Goal: Task Accomplishment & Management: Complete application form

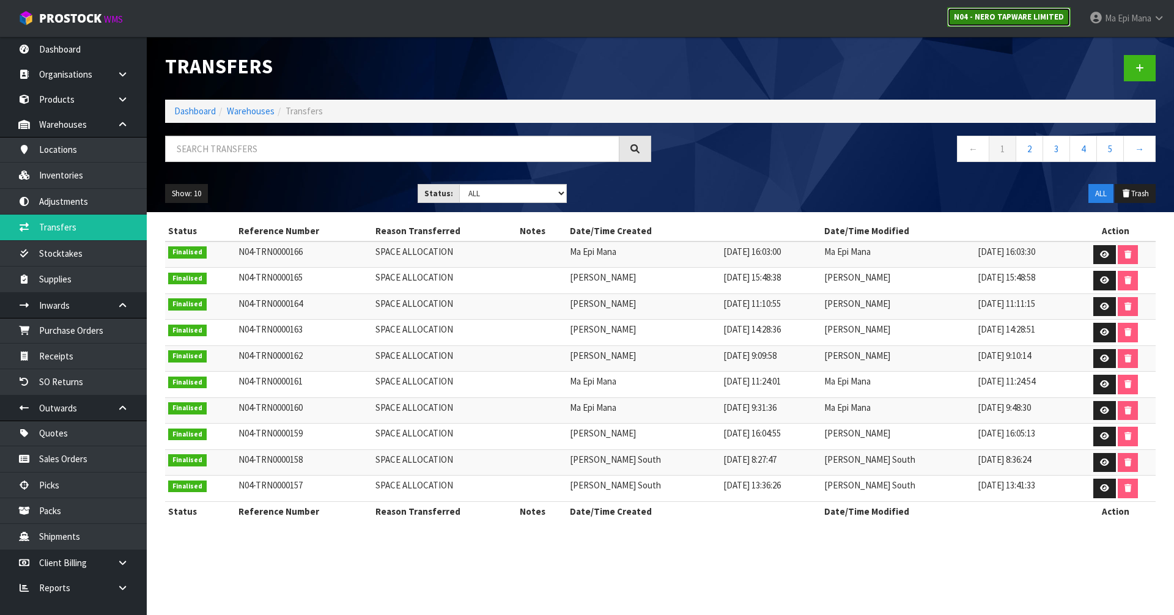
click at [1002, 14] on strong "N04 - NERO TAPWARE LIMITED" at bounding box center [1009, 17] width 110 height 10
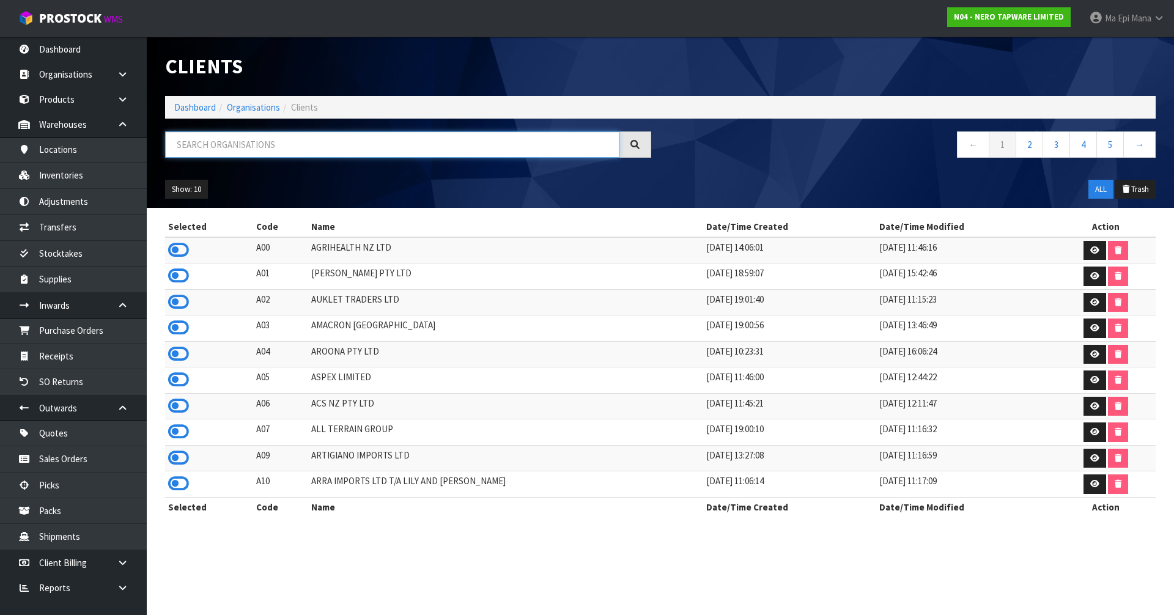
click at [442, 152] on input "text" at bounding box center [392, 144] width 454 height 26
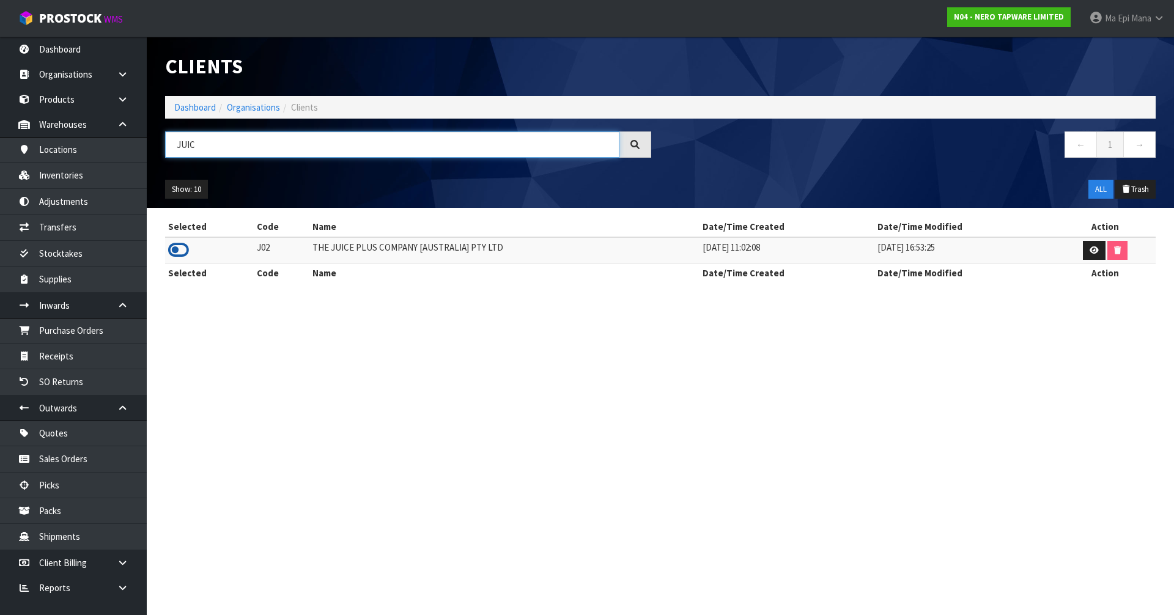
type input "JUIC"
click at [174, 251] on icon at bounding box center [178, 250] width 21 height 18
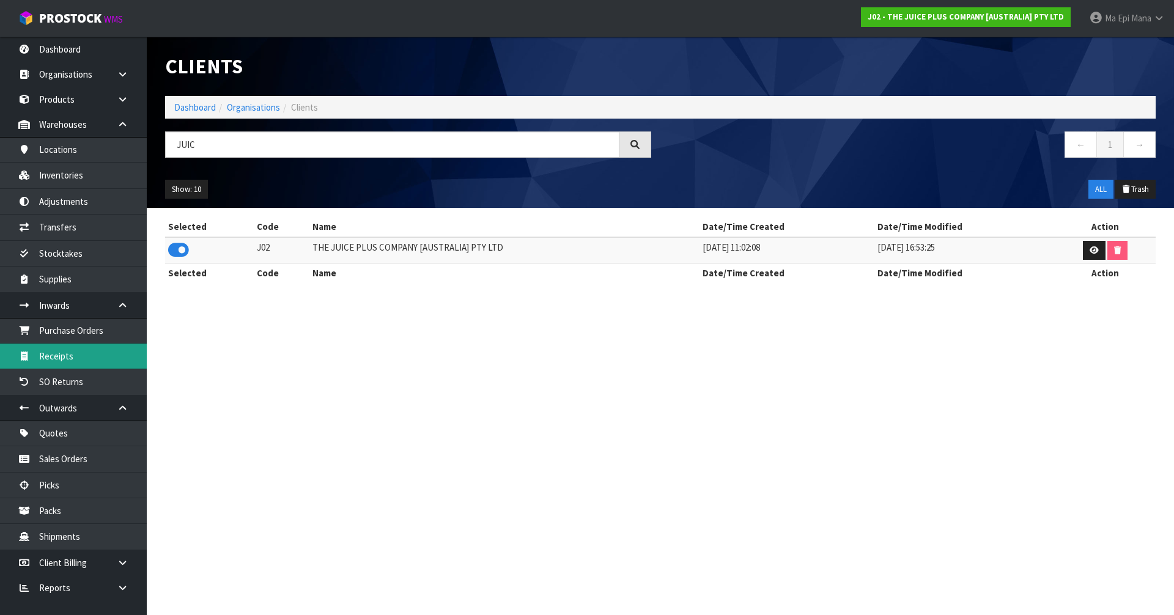
click at [93, 357] on link "Receipts" at bounding box center [73, 356] width 147 height 25
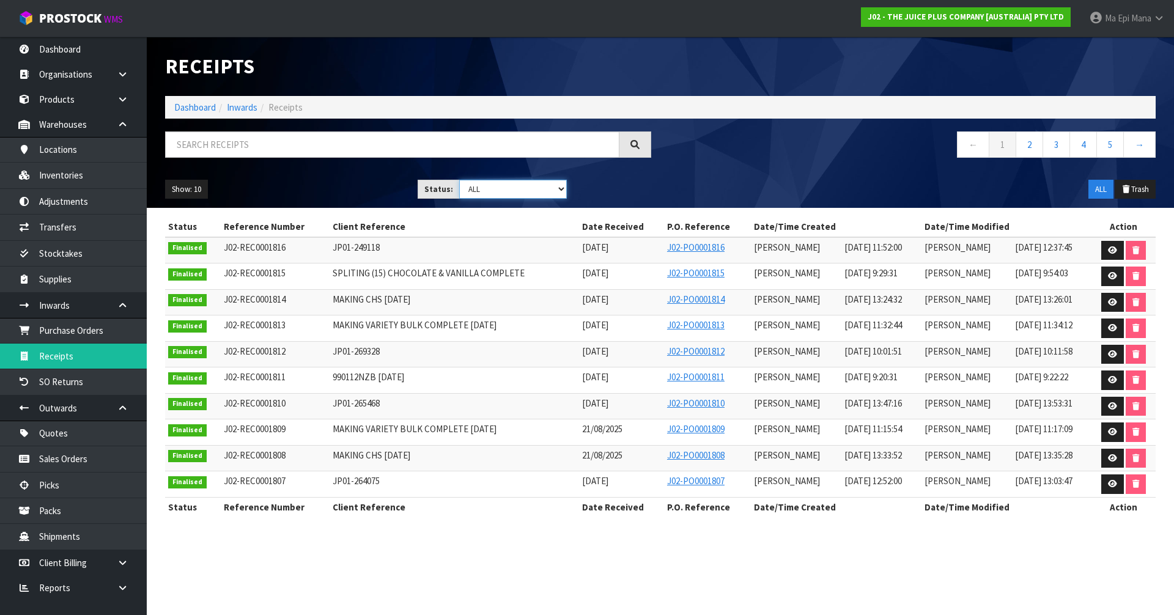
click at [491, 196] on select "Draft Pending Goods Checked Goods Putaway Pending Charges Finalised Cancelled A…" at bounding box center [513, 189] width 108 height 19
select select "string:1"
click at [459, 180] on select "Draft Pending Goods Checked Goods Putaway Pending Charges Finalised Cancelled A…" at bounding box center [513, 189] width 108 height 19
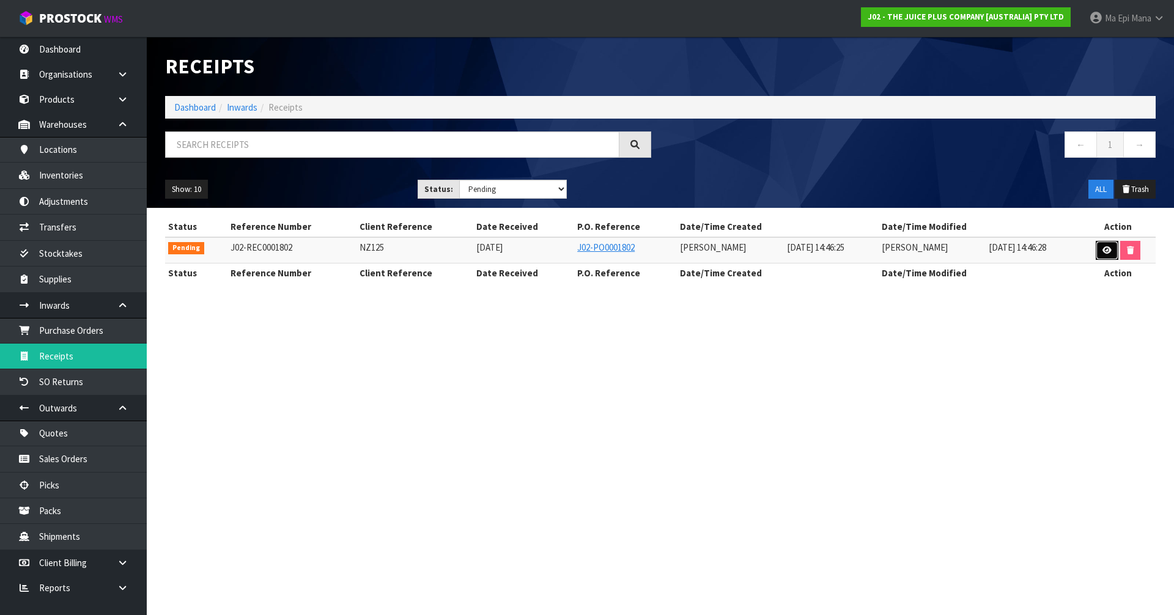
click at [1114, 257] on link at bounding box center [1107, 251] width 23 height 20
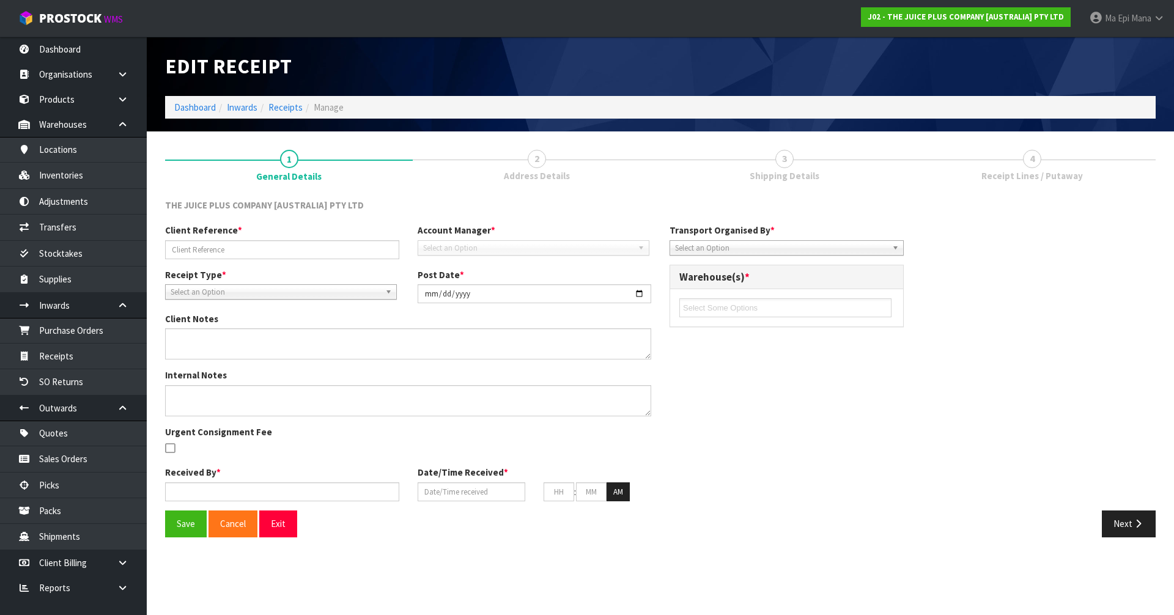
type input "NZ125"
type input "[DATE]"
type input "[PERSON_NAME]"
type input "[DATE]"
type input "02"
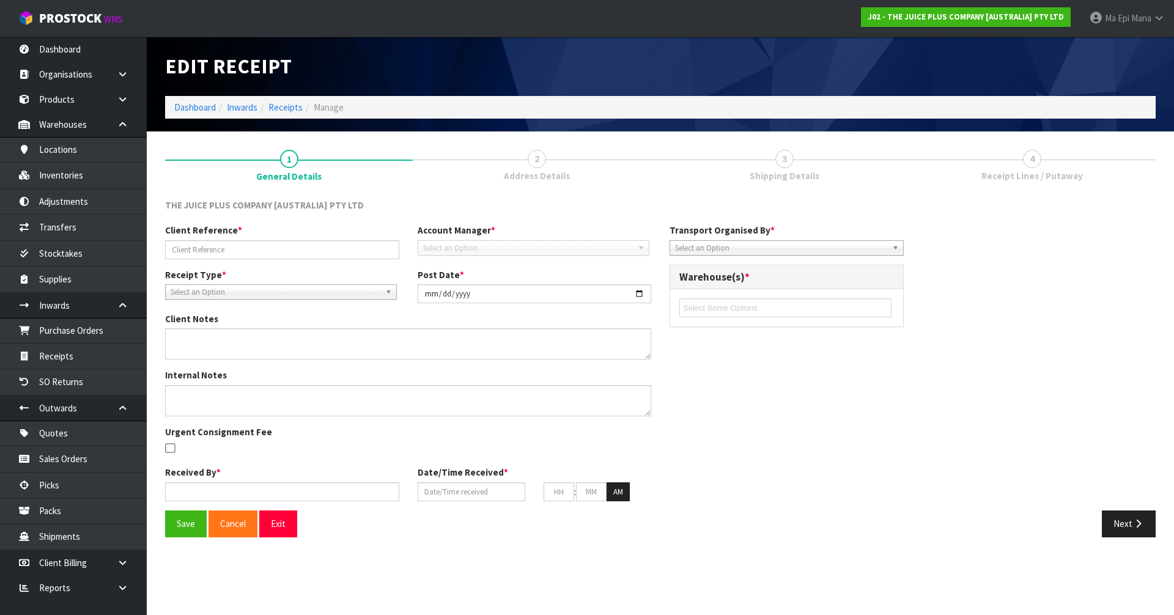
type input "46"
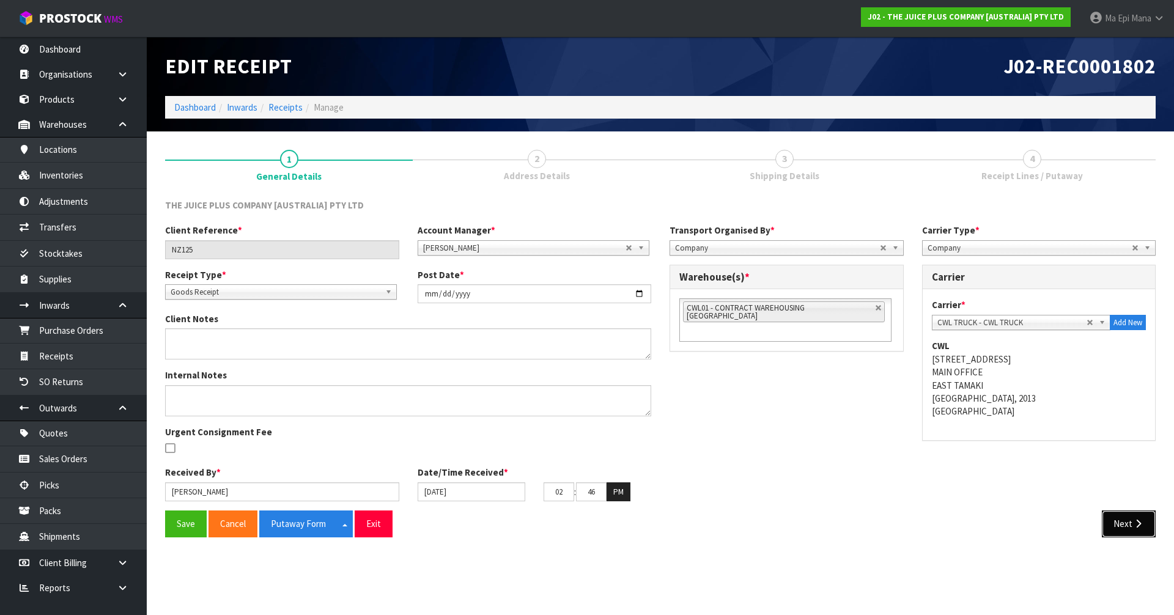
click at [1107, 516] on button "Next" at bounding box center [1129, 524] width 54 height 26
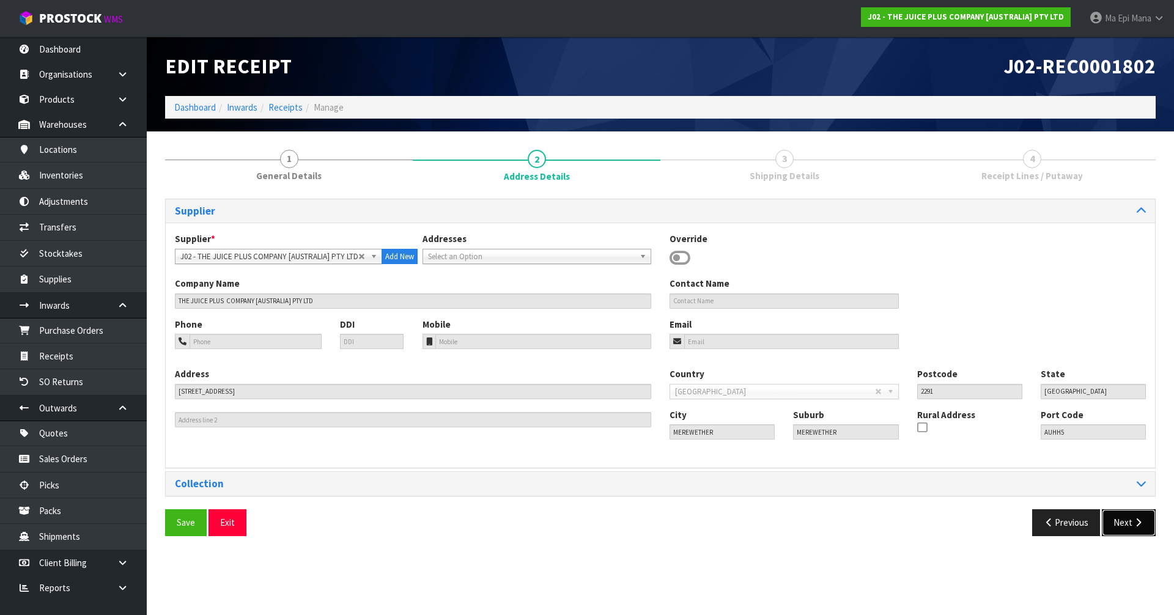
click at [1110, 516] on button "Next" at bounding box center [1129, 522] width 54 height 26
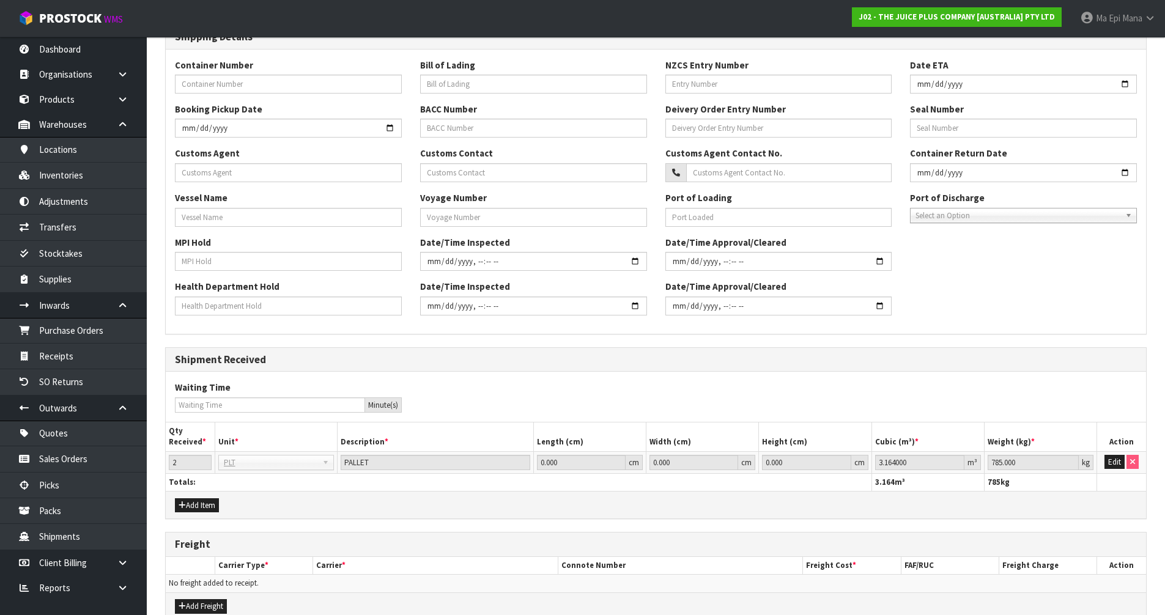
scroll to position [338, 0]
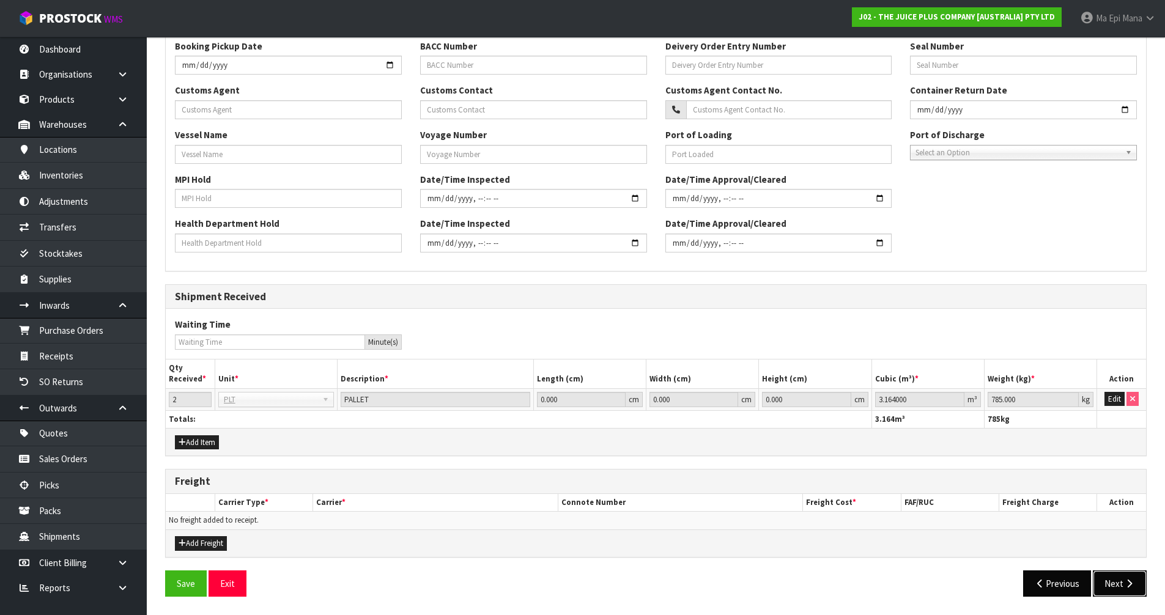
click at [1114, 583] on button "Next" at bounding box center [1120, 584] width 54 height 26
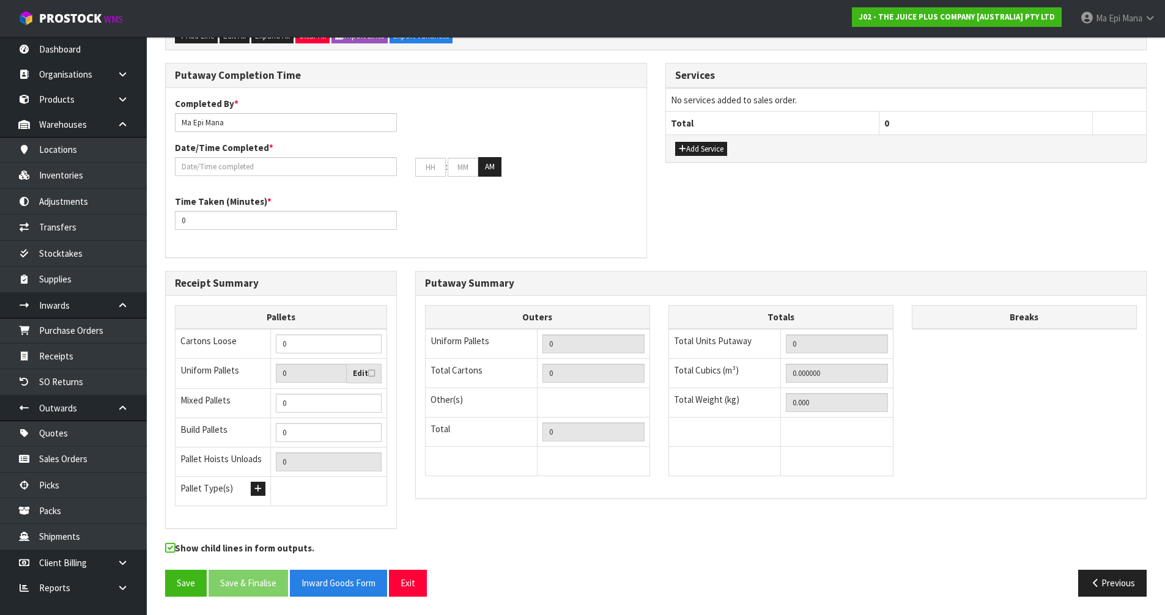
scroll to position [0, 0]
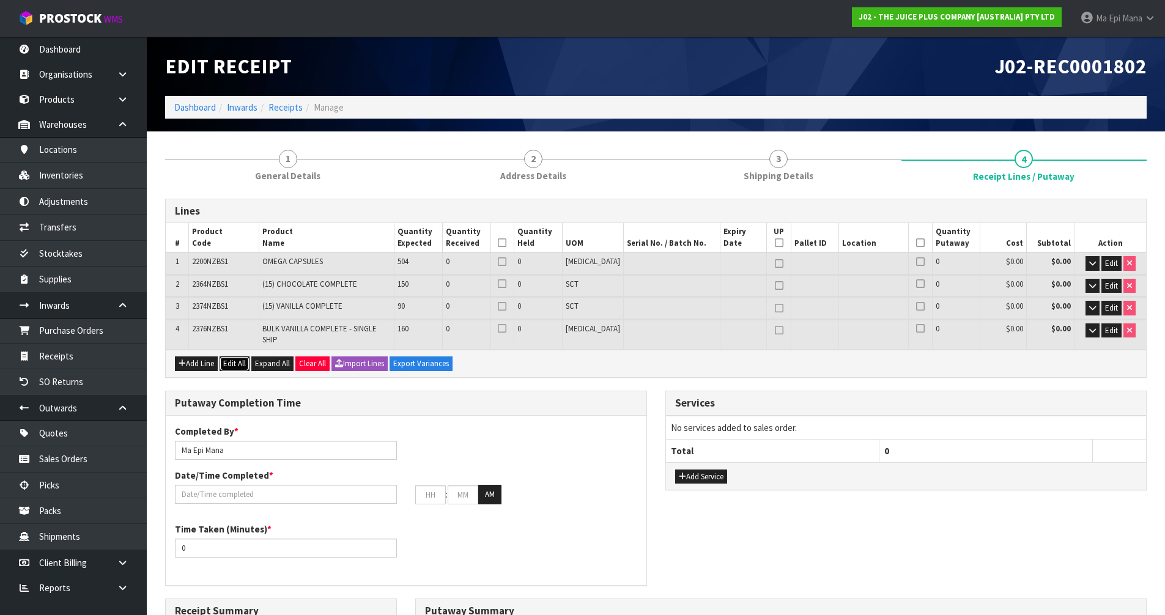
click at [223, 357] on button "Edit All" at bounding box center [235, 364] width 30 height 15
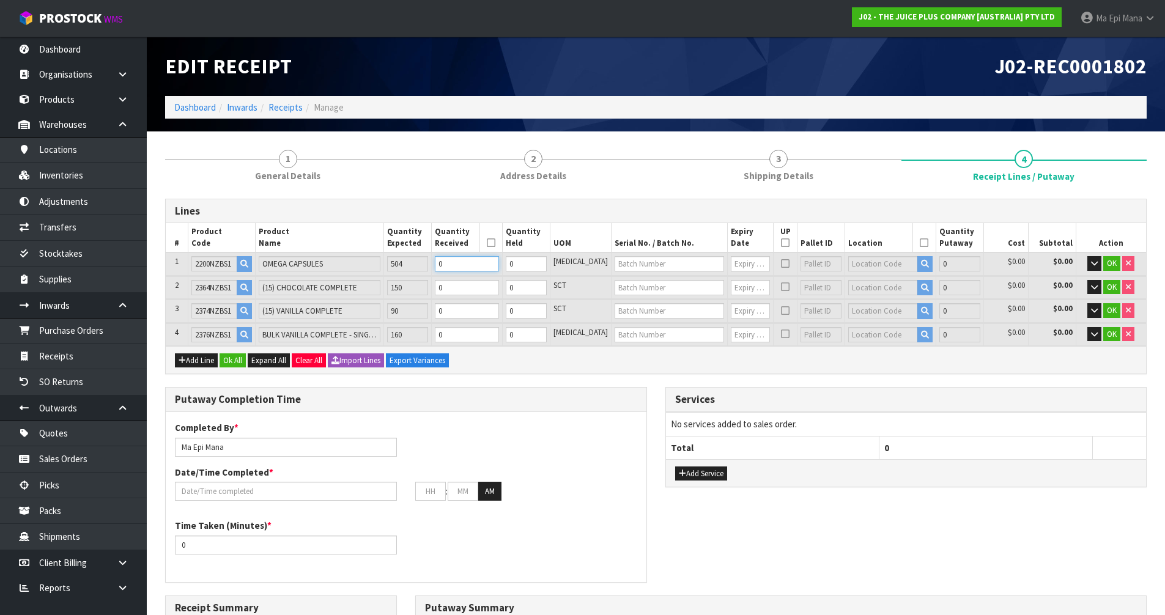
click at [499, 261] on input "0" at bounding box center [467, 263] width 64 height 15
type input "5"
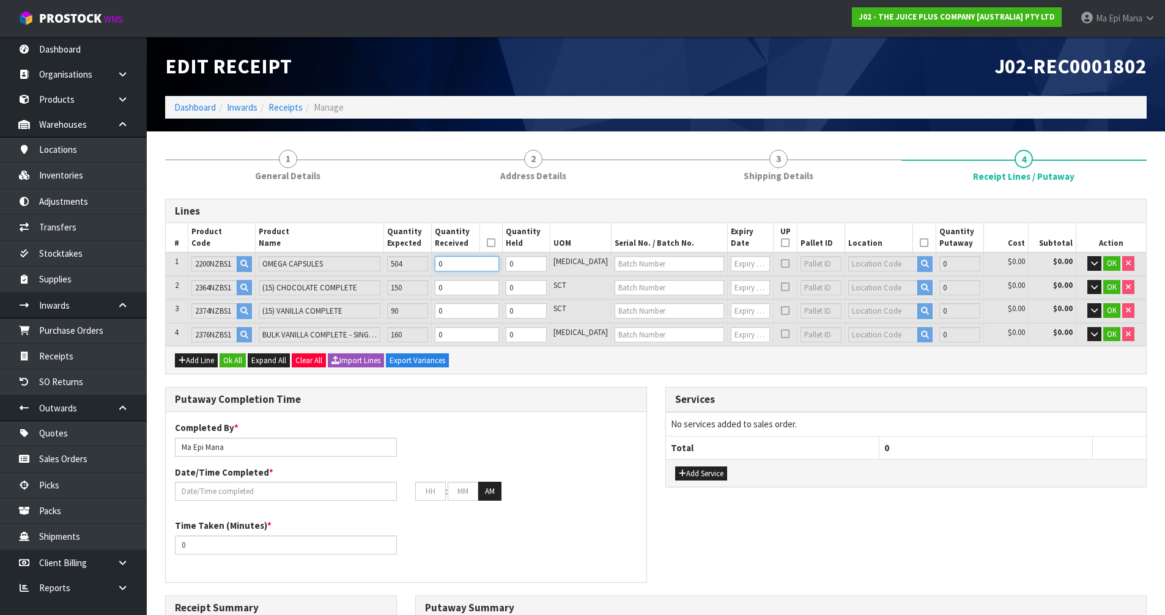
type input "5"
type input "0.005915"
type input "1.75"
type input "5"
type input "50"
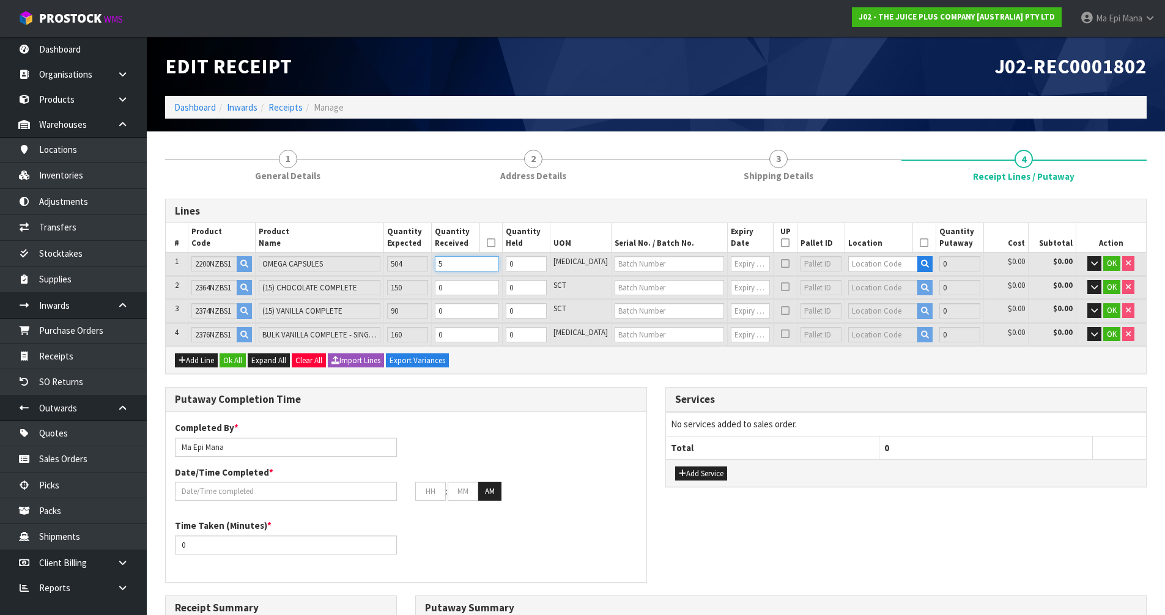
type input "50"
type input "0.05915"
type input "17.5"
type input "50"
type input "500"
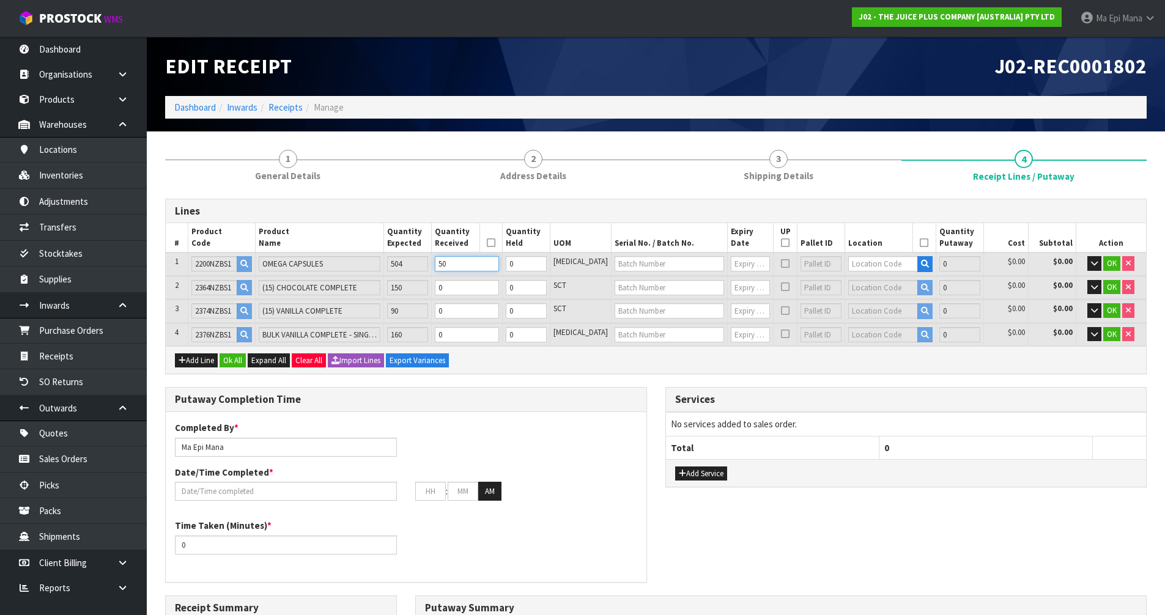
type input "500"
type input "0.5915"
type input "175"
type input "500"
type input "5004"
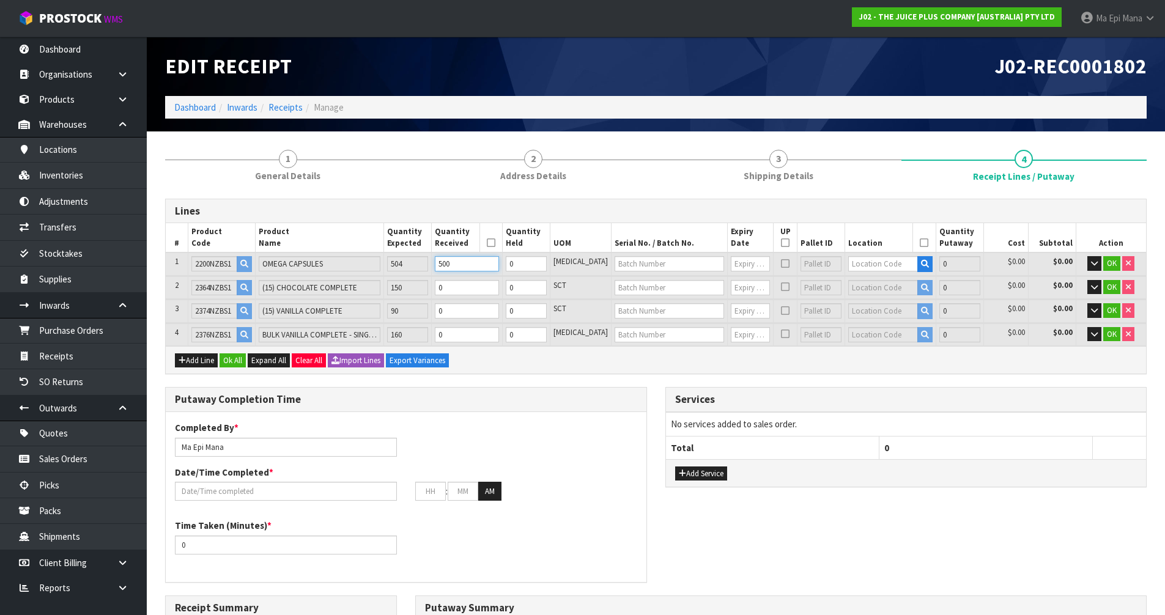
type input "5004"
type input "5.919732"
type input "1751.4"
type input "5004"
type input "500"
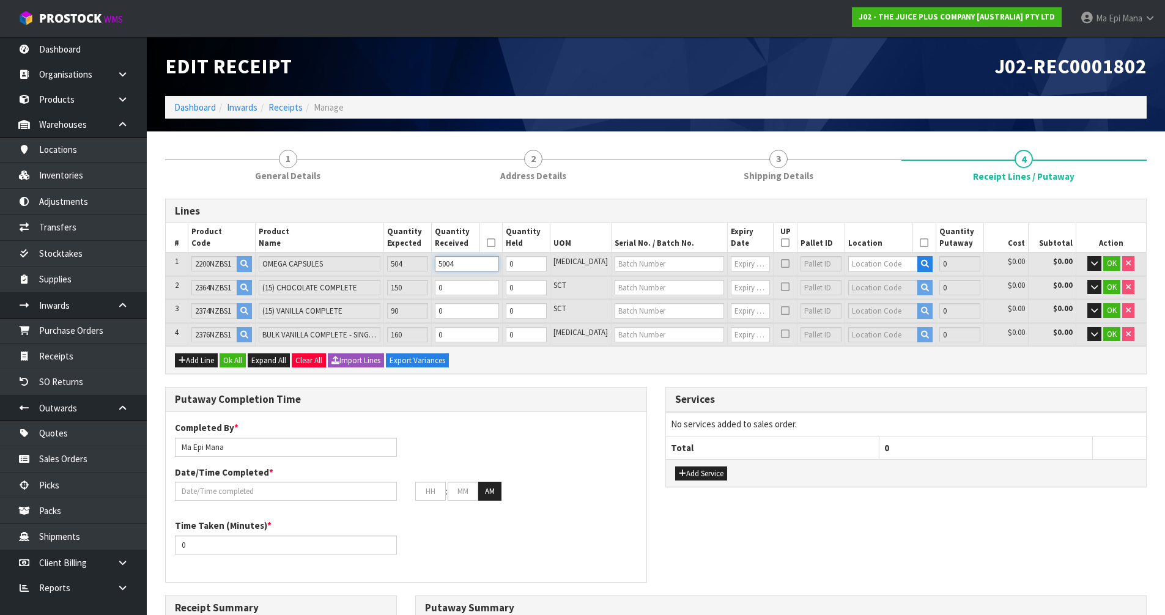
type input "500"
type input "0.5915"
type input "175"
type input "500"
type input "50"
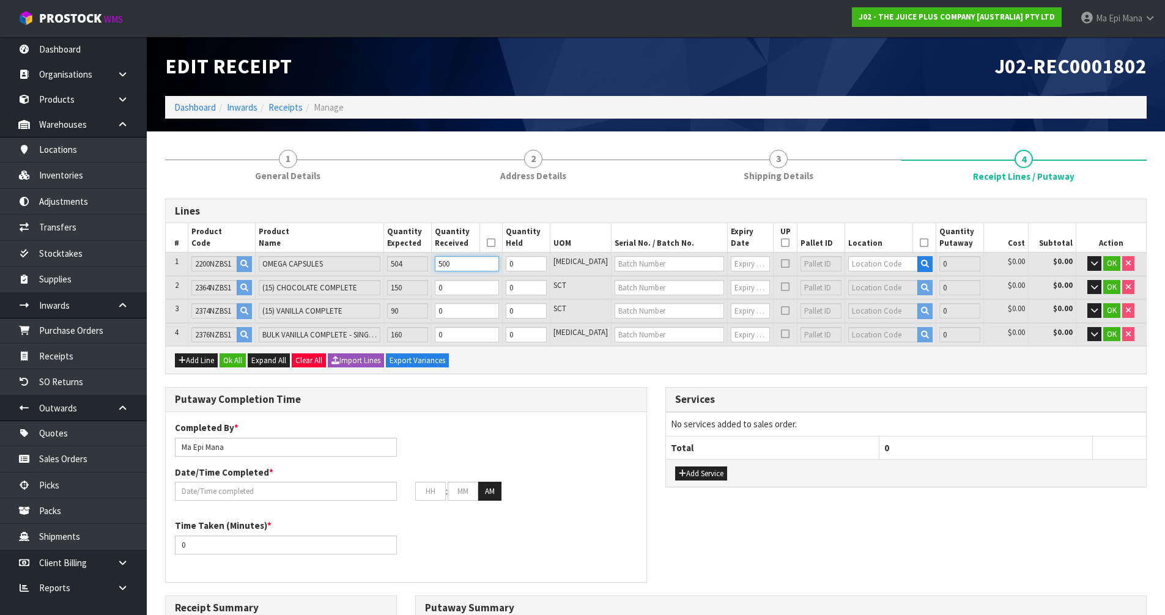
type input "50"
type input "0.05915"
type input "17.5"
type input "50"
type input "504"
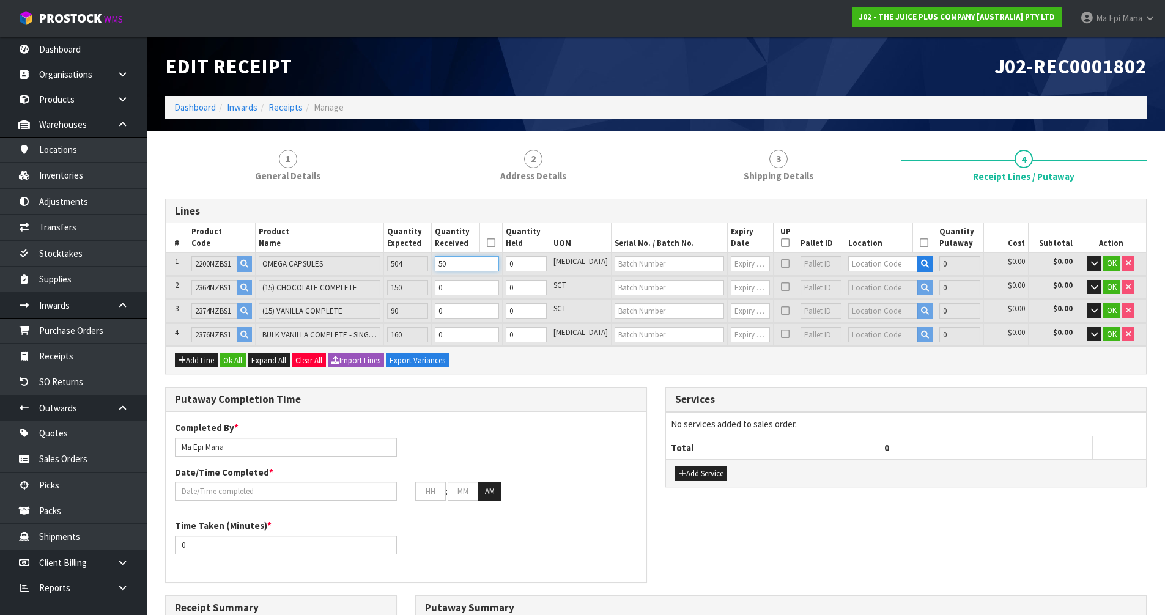
type input "504"
type input "0.596232"
type input "176.4"
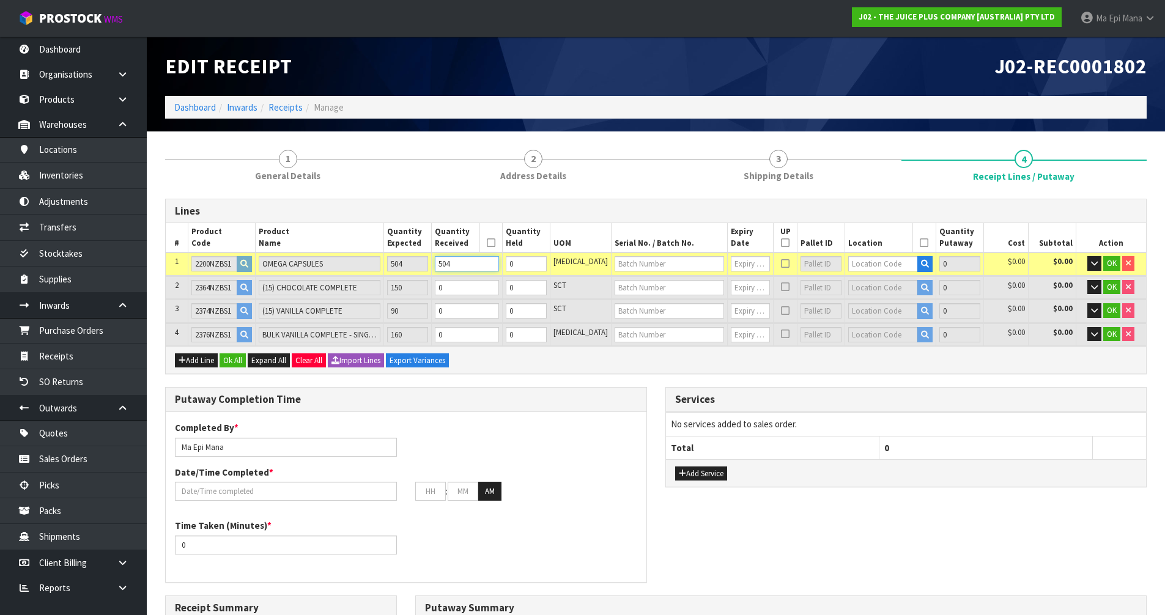
type input "504"
click at [482, 294] on input "0" at bounding box center [467, 287] width 64 height 15
type input "0.597032"
type input "177.2"
type input "1"
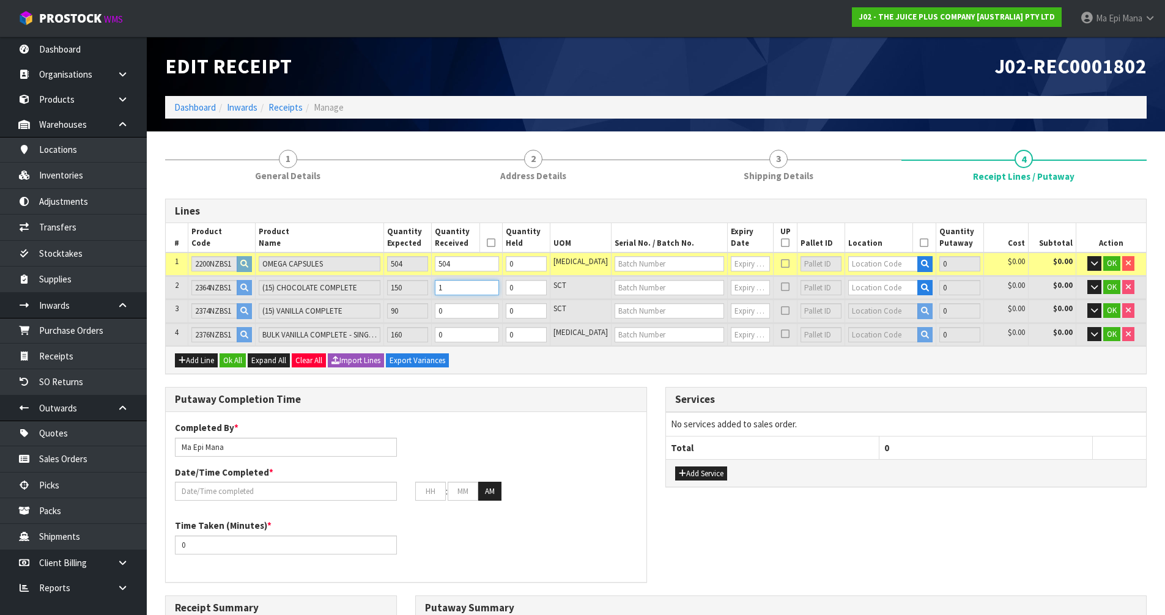
type input "511"
type input "0.641832"
type input "188.4"
type input "15"
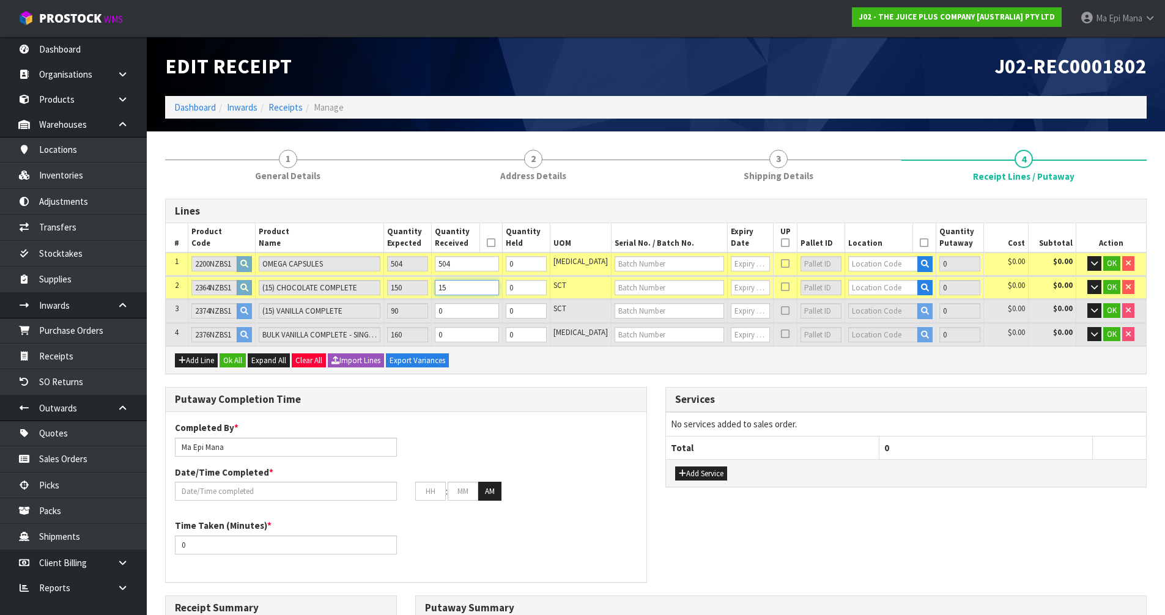
type input "579"
type input "1.076232"
type input "296.4"
type input "150"
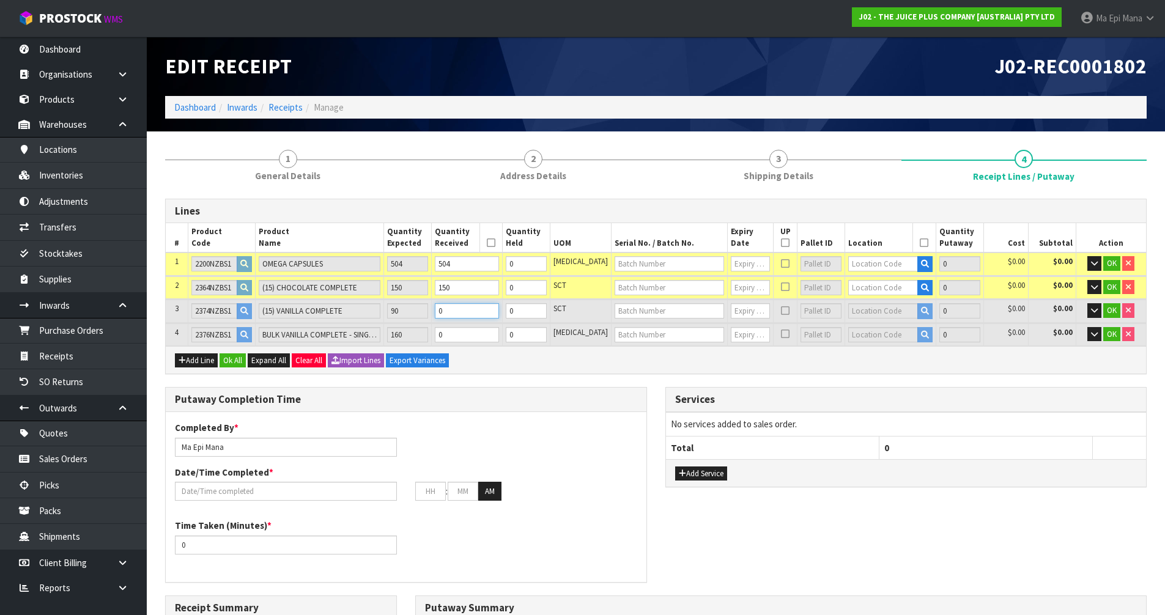
click at [484, 312] on input "0" at bounding box center [467, 310] width 64 height 15
type input "583"
type input "1.102632"
type input "303.6"
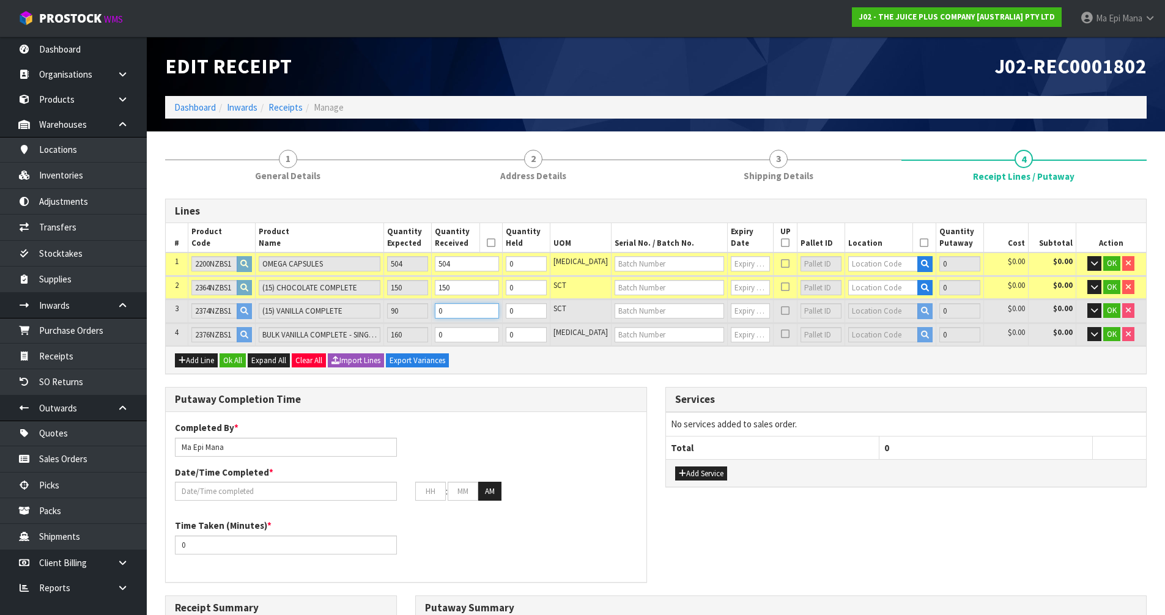
type input "9"
type input "624"
type input "1.364232"
type input "368.4"
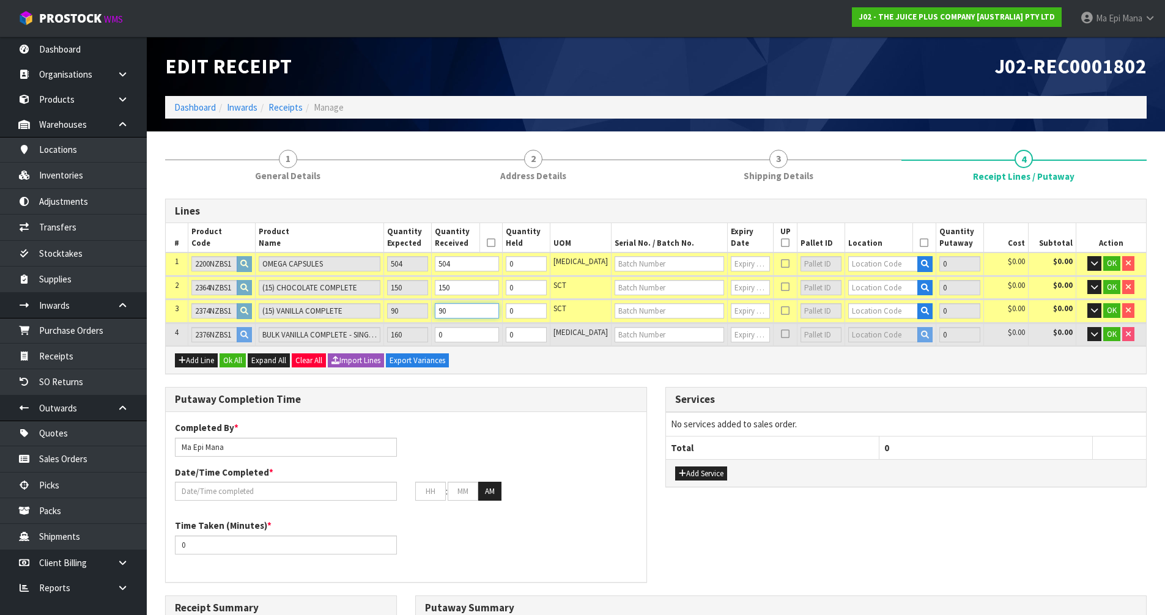
type input "90"
click at [490, 339] on input "0" at bounding box center [467, 334] width 64 height 15
type input "625"
type input "1.371008"
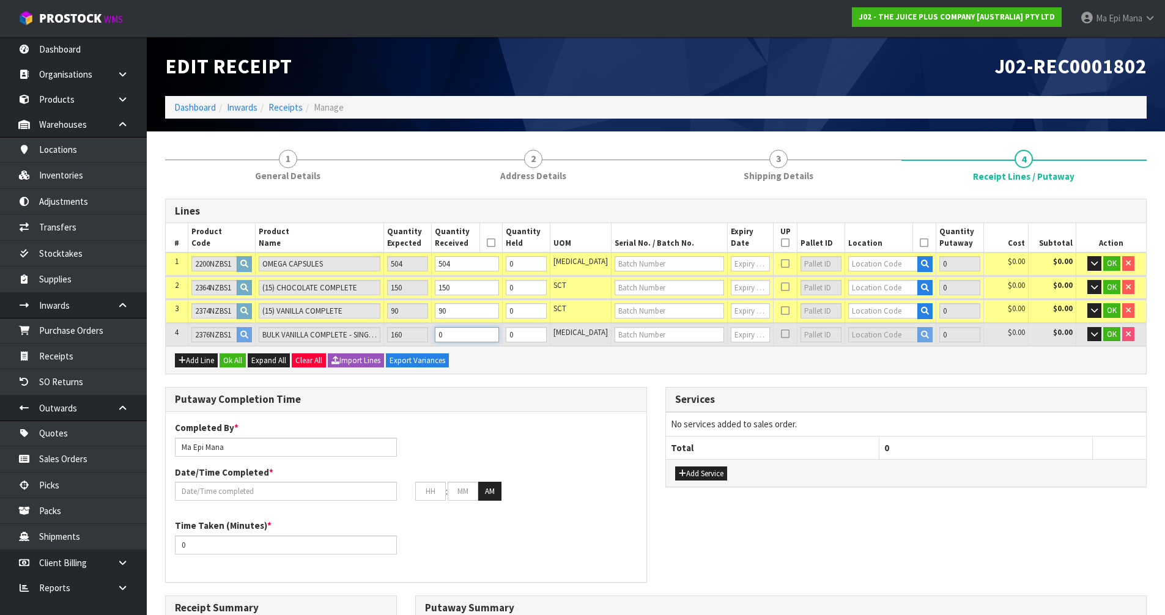
type input "371"
type input "1"
type input "640"
type input "1.472648"
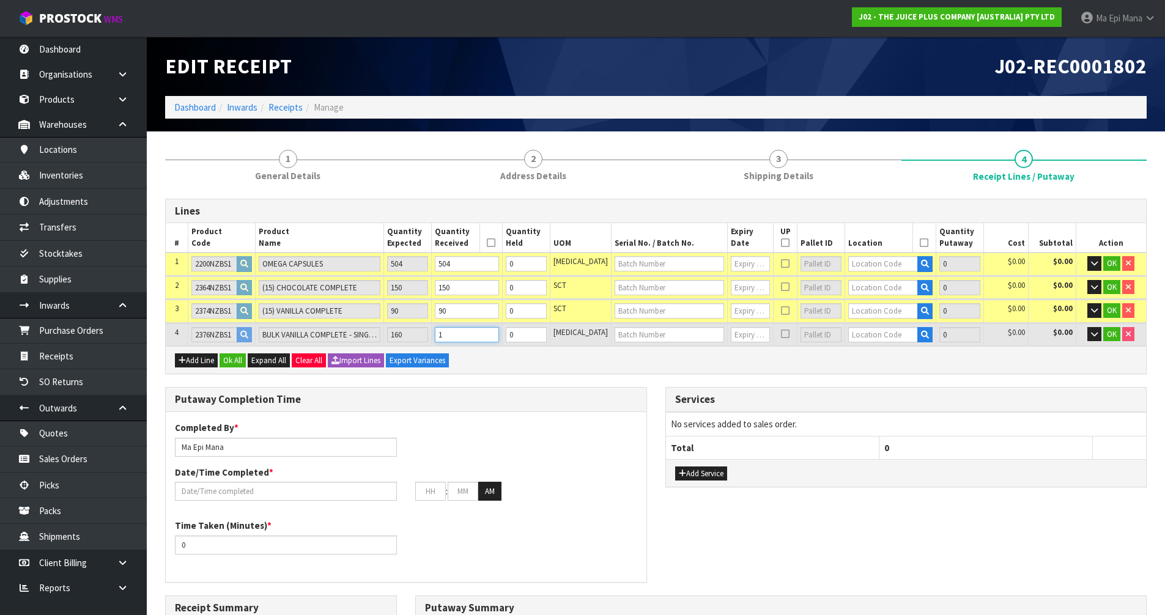
type input "410"
type input "16"
type input "784"
type input "2.448392"
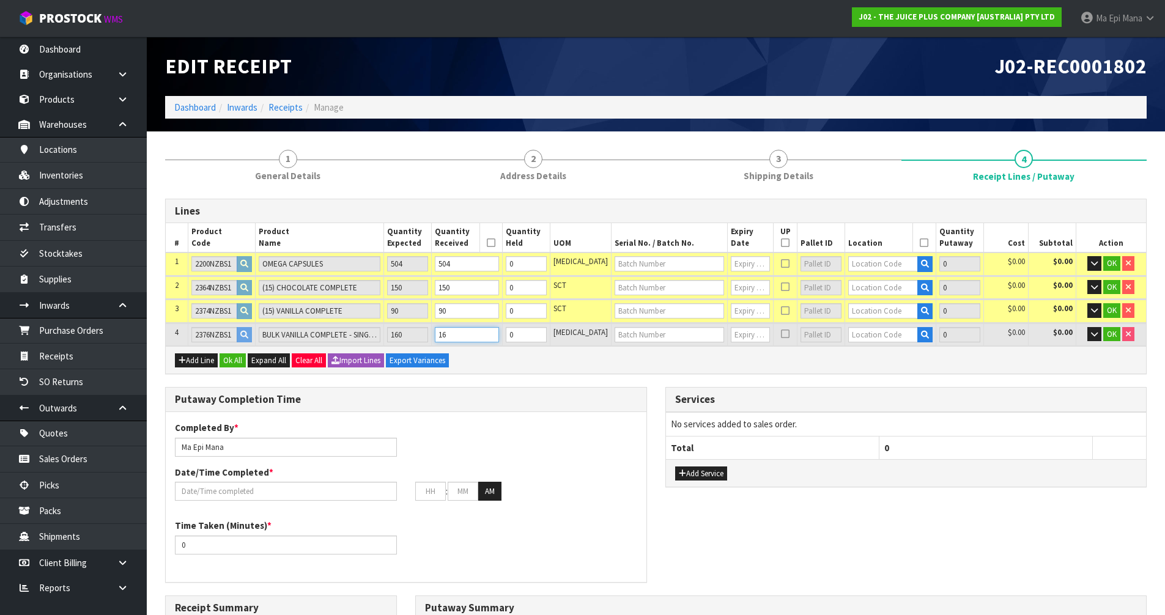
type input "784.4"
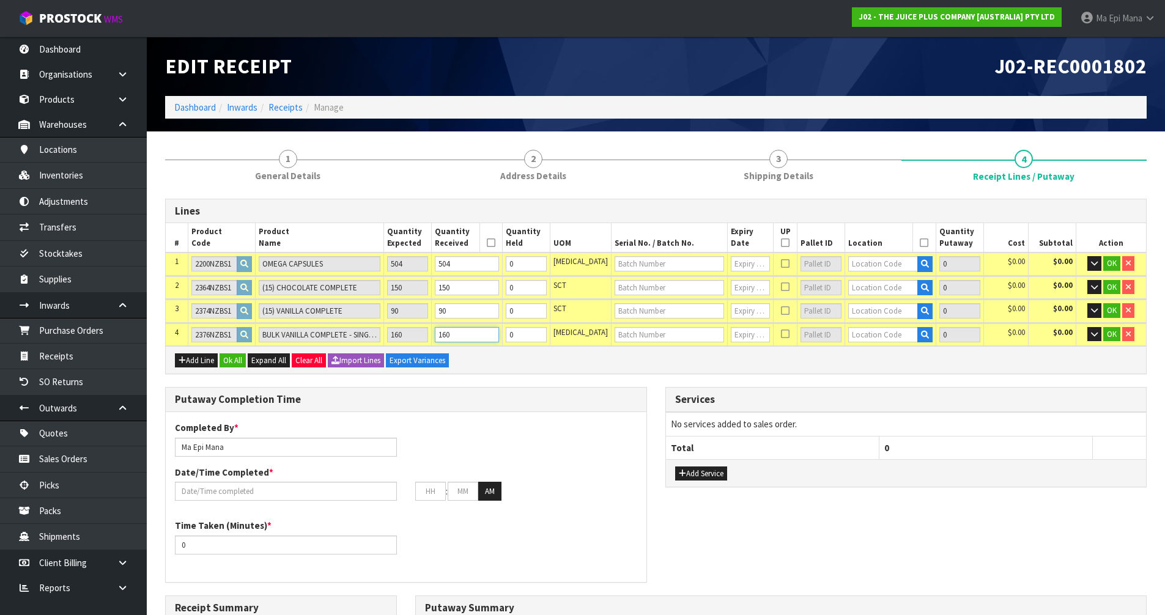
type input "160"
click at [634, 270] on input "text" at bounding box center [669, 263] width 109 height 15
type input "N25020455A"
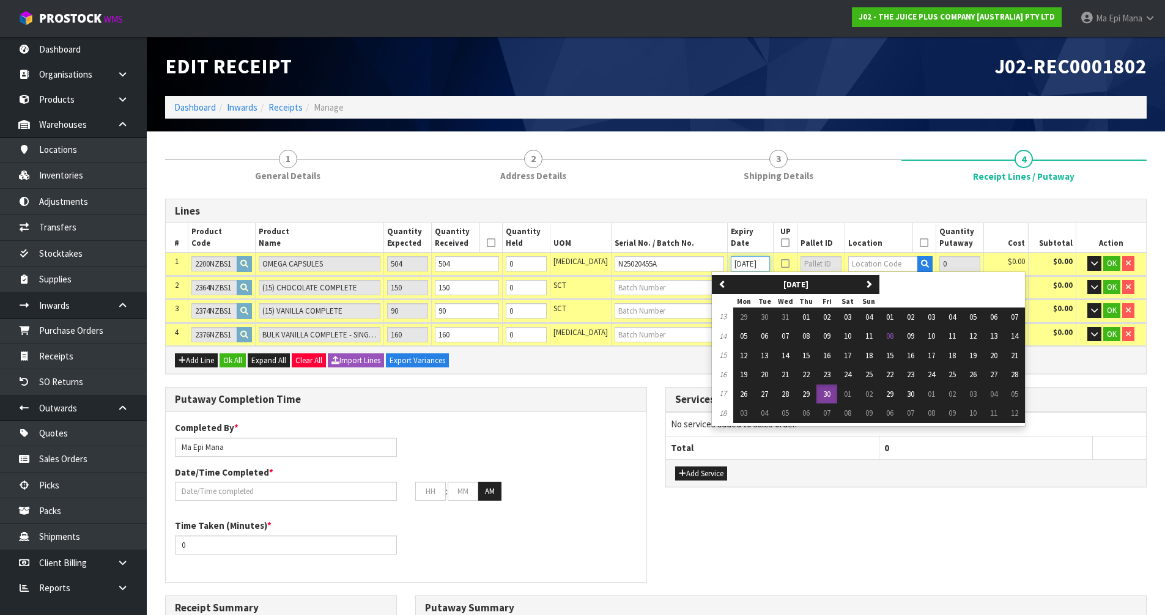
scroll to position [0, 2]
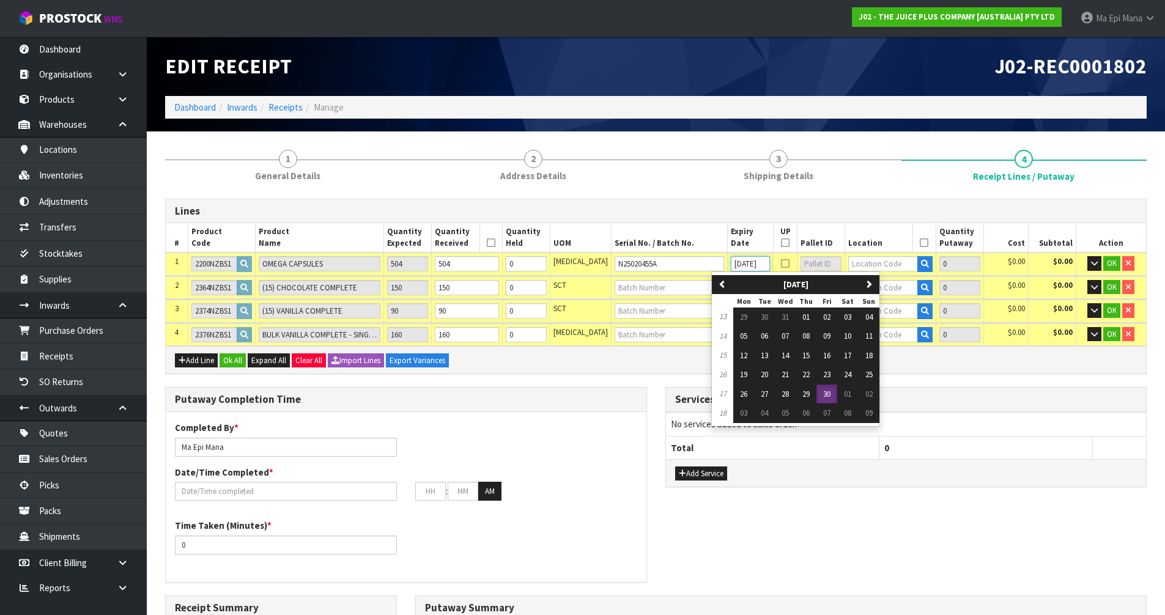
type input "[DATE]"
click at [836, 397] on button "30" at bounding box center [826, 395] width 21 height 20
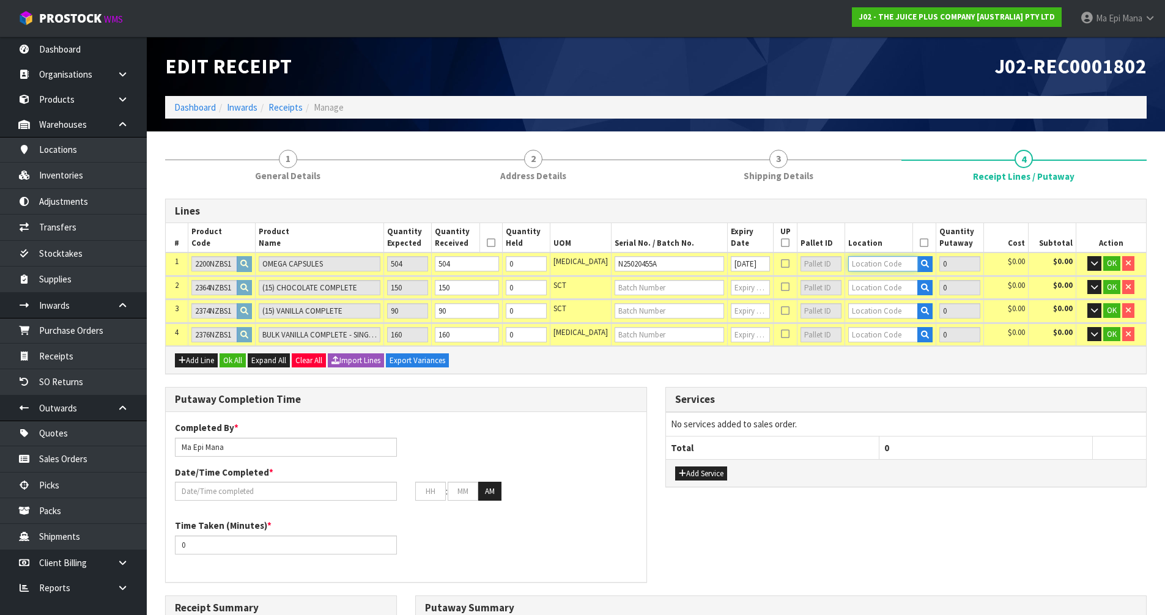
click at [867, 262] on input "text" at bounding box center [883, 263] width 70 height 15
type input "36-27-3-"
click at [889, 306] on link "36-27-3- B" at bounding box center [881, 301] width 97 height 17
type input "504"
type input "36-27-3-B"
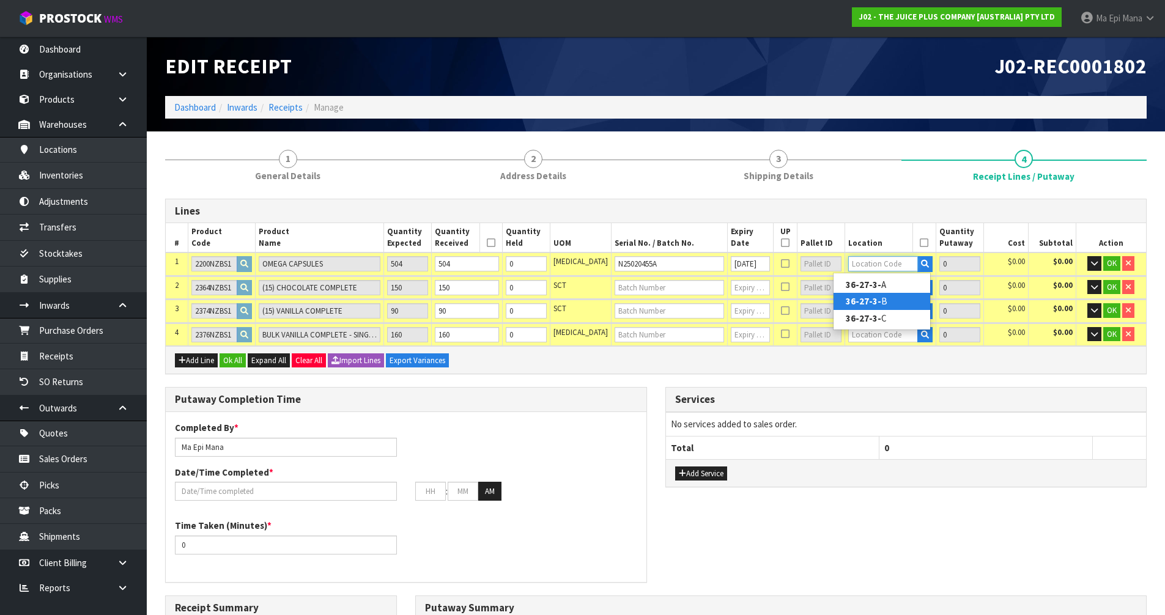
type input "504"
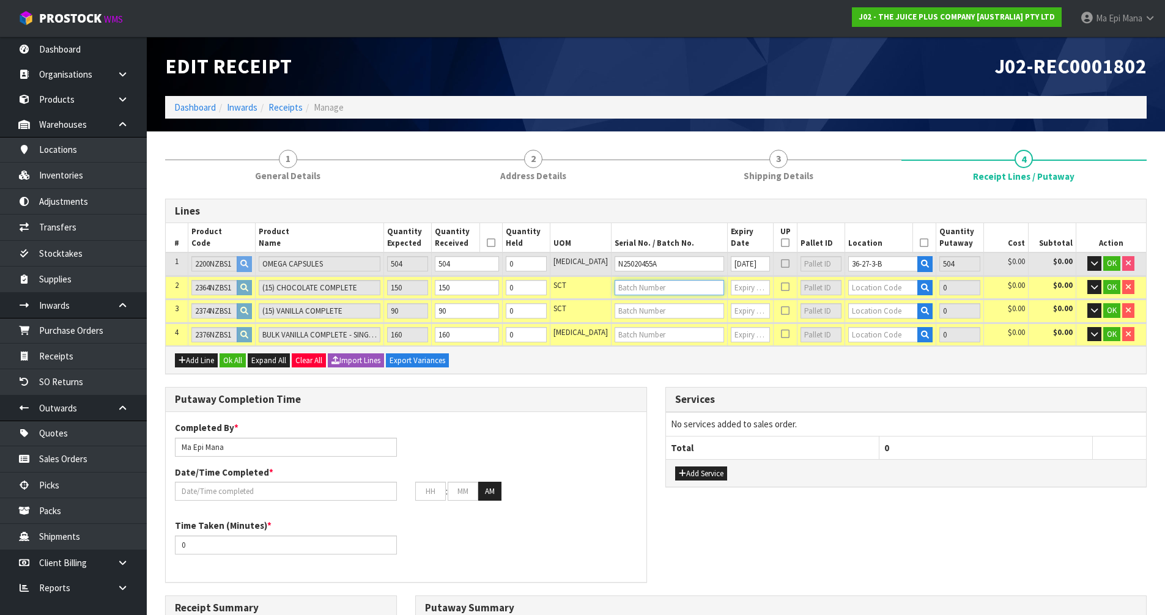
click at [652, 289] on input "text" at bounding box center [669, 287] width 109 height 15
type input "N24100154A"
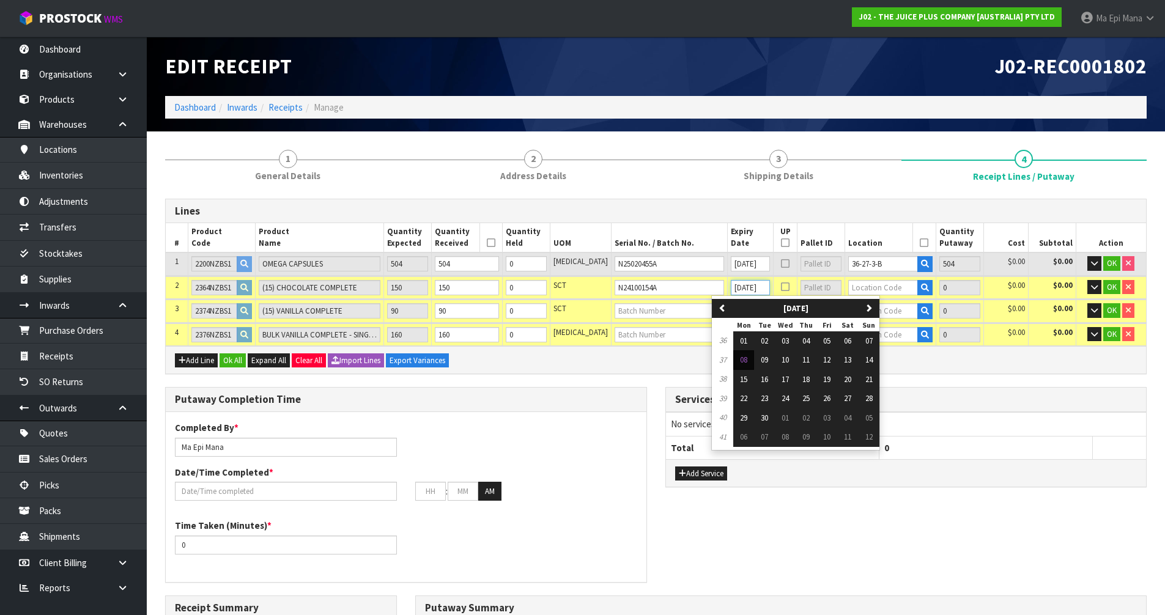
scroll to position [0, 2]
type input "[DATE]"
click at [808, 419] on span "30" at bounding box center [805, 418] width 7 height 10
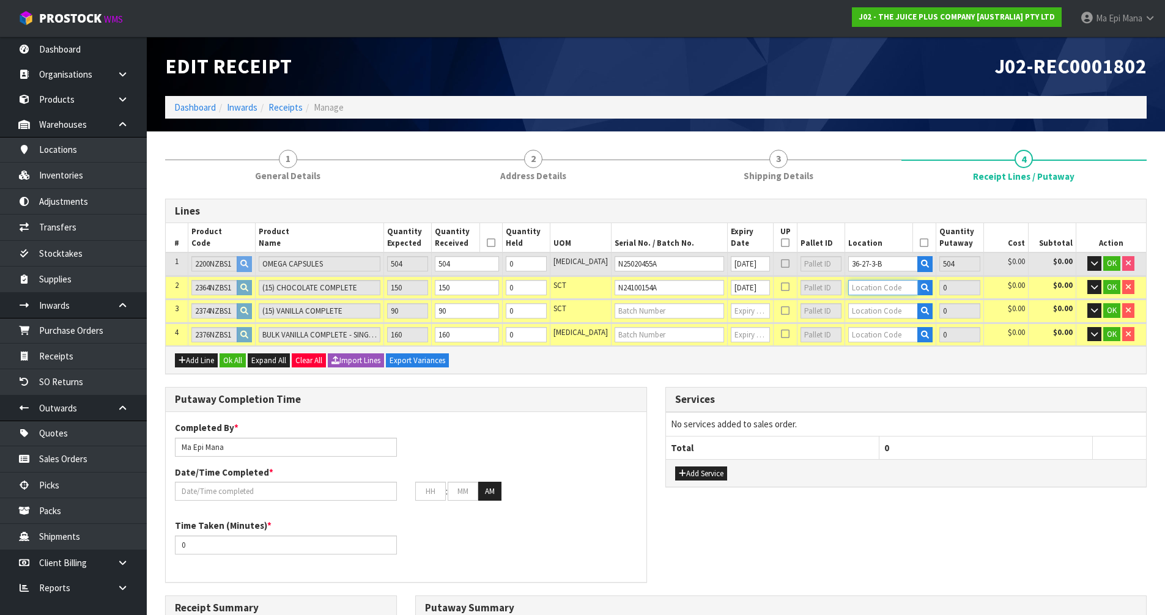
click at [871, 287] on input "text" at bounding box center [883, 287] width 70 height 15
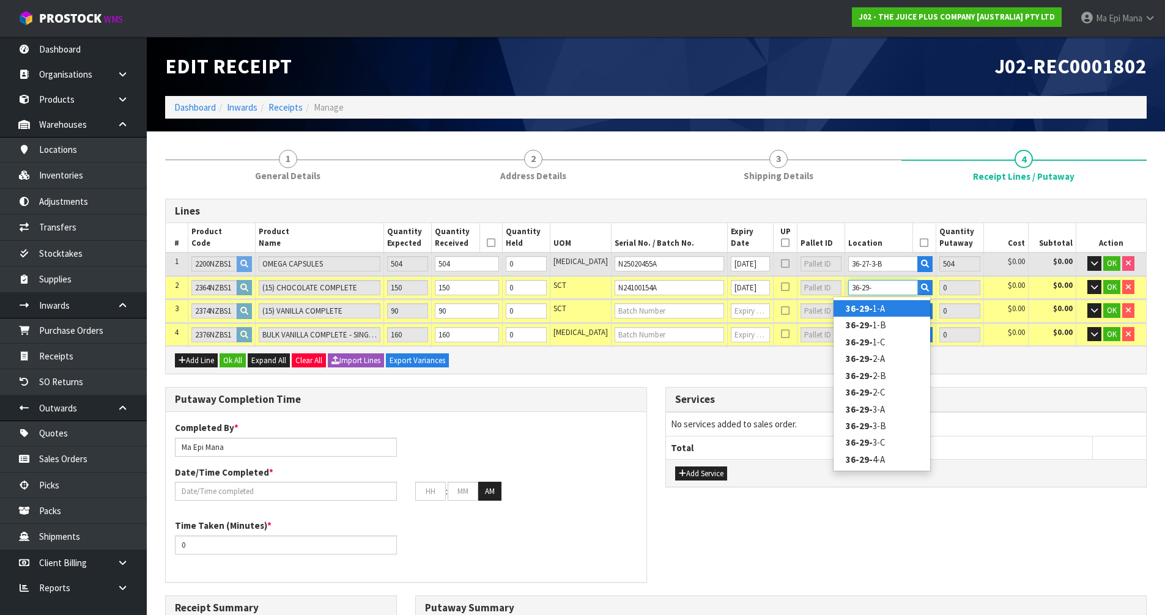
type input "36-29-3"
type input "654"
type input "36-29-3-A"
type input "150"
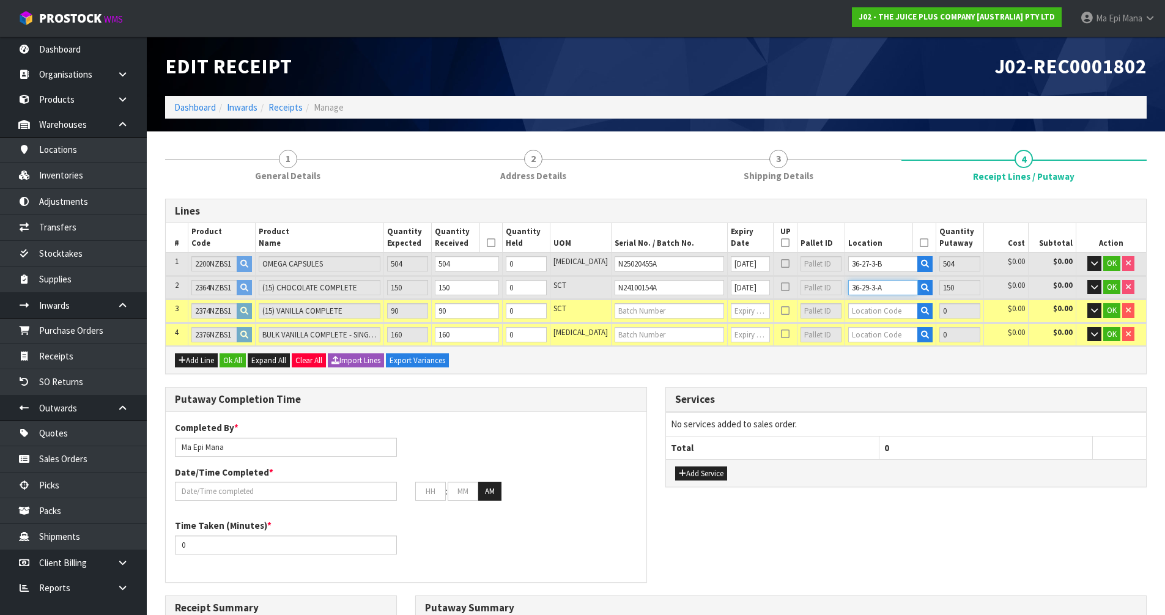
type input "36-29-3-A"
click at [669, 323] on td at bounding box center [670, 334] width 116 height 23
click at [671, 311] on input "text" at bounding box center [669, 310] width 109 height 15
type input "N24100062A"
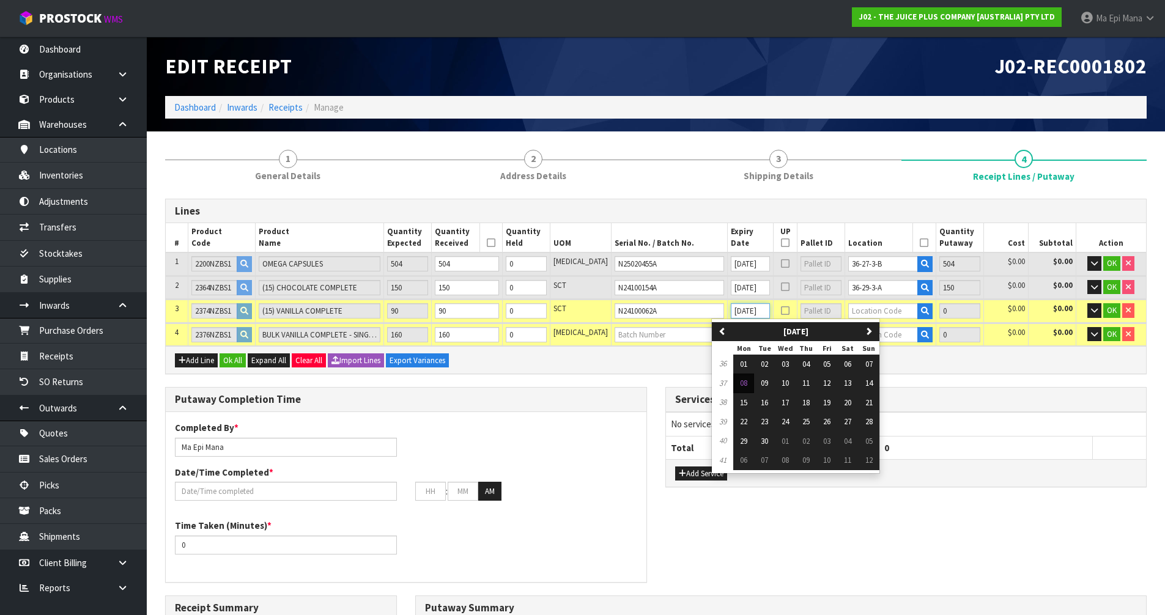
scroll to position [0, 2]
type input "[DATE]"
click at [849, 442] on span "28" at bounding box center [847, 441] width 7 height 10
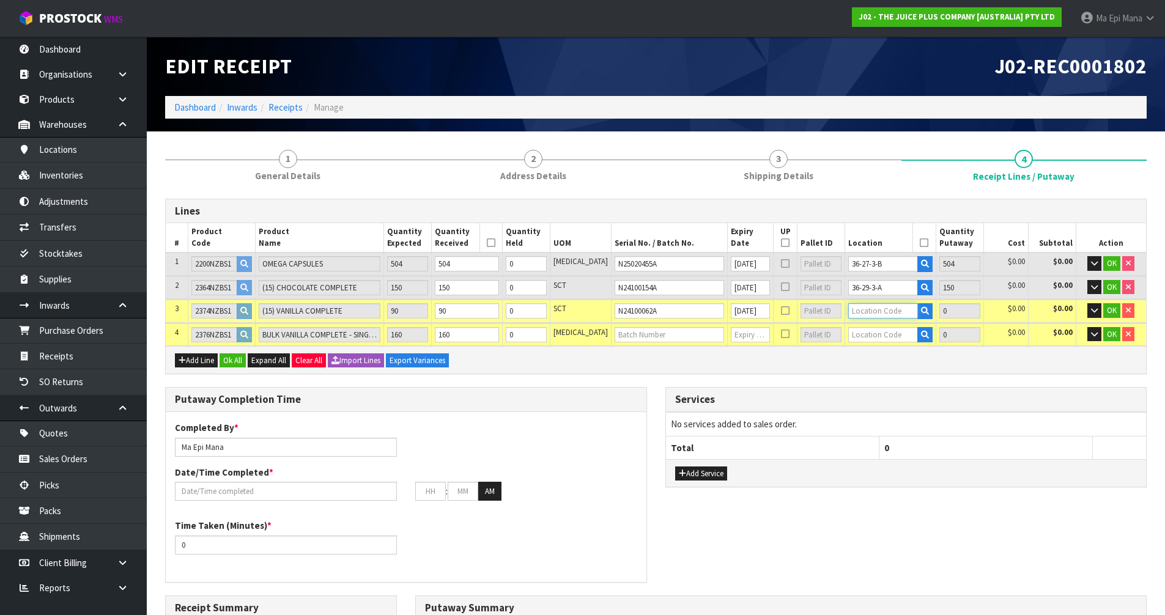
click at [857, 316] on input "text" at bounding box center [883, 310] width 70 height 15
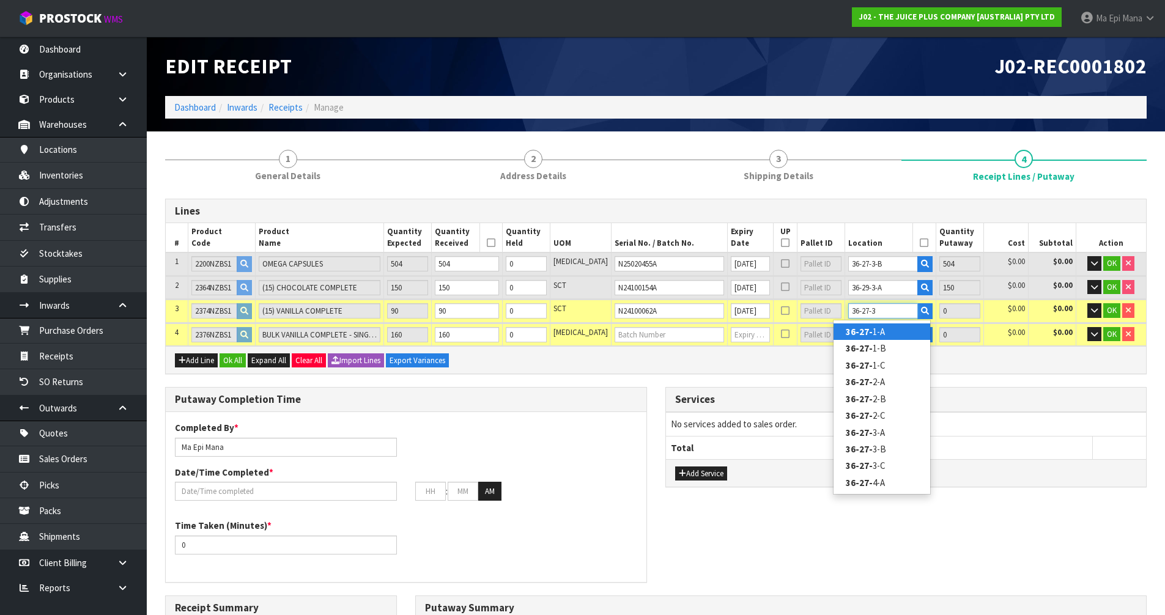
type input "36-27-3-"
type input "744"
type input "36-27-3-A"
type input "90"
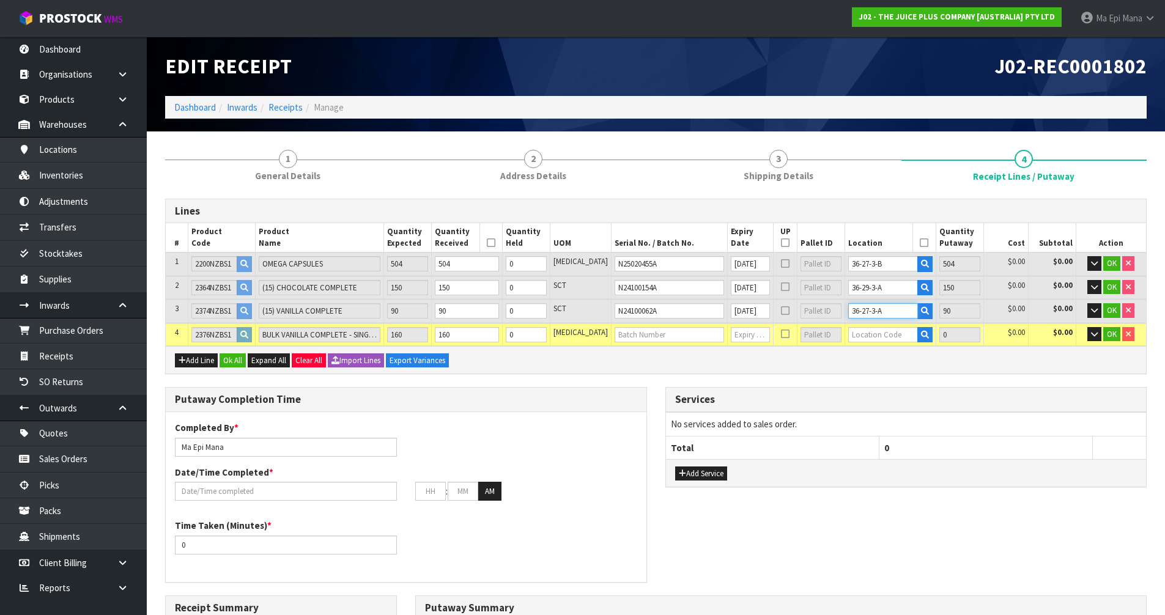
type input "36-27-3-A"
click at [640, 339] on input "text" at bounding box center [669, 334] width 109 height 15
type input "N25060660B"
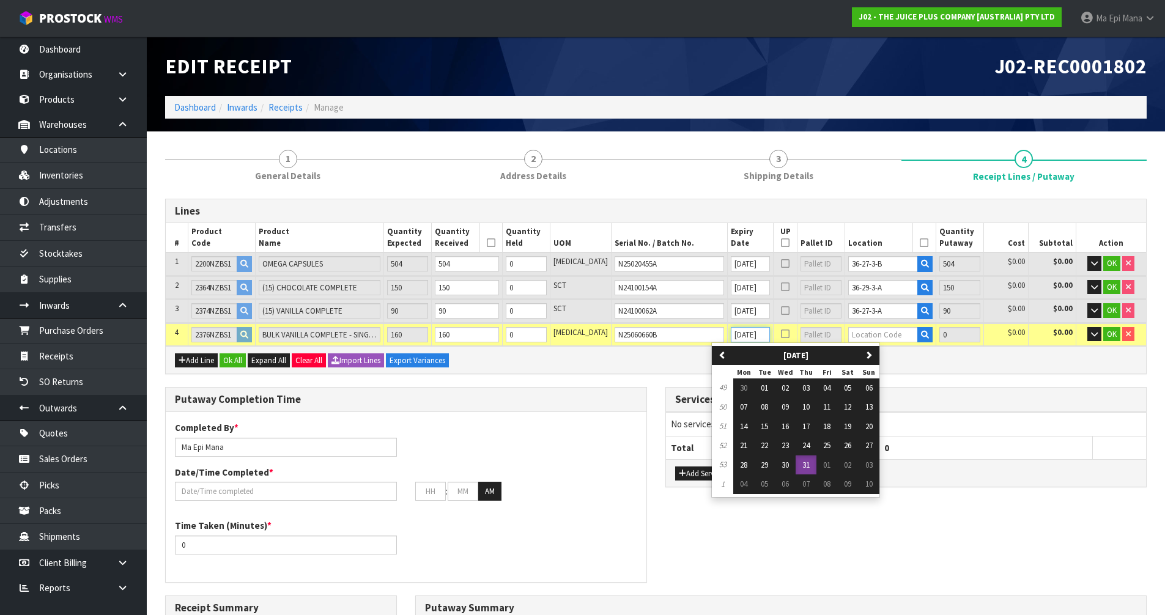
scroll to position [0, 2]
type input "[DATE]"
click at [805, 470] on button "31" at bounding box center [806, 466] width 21 height 20
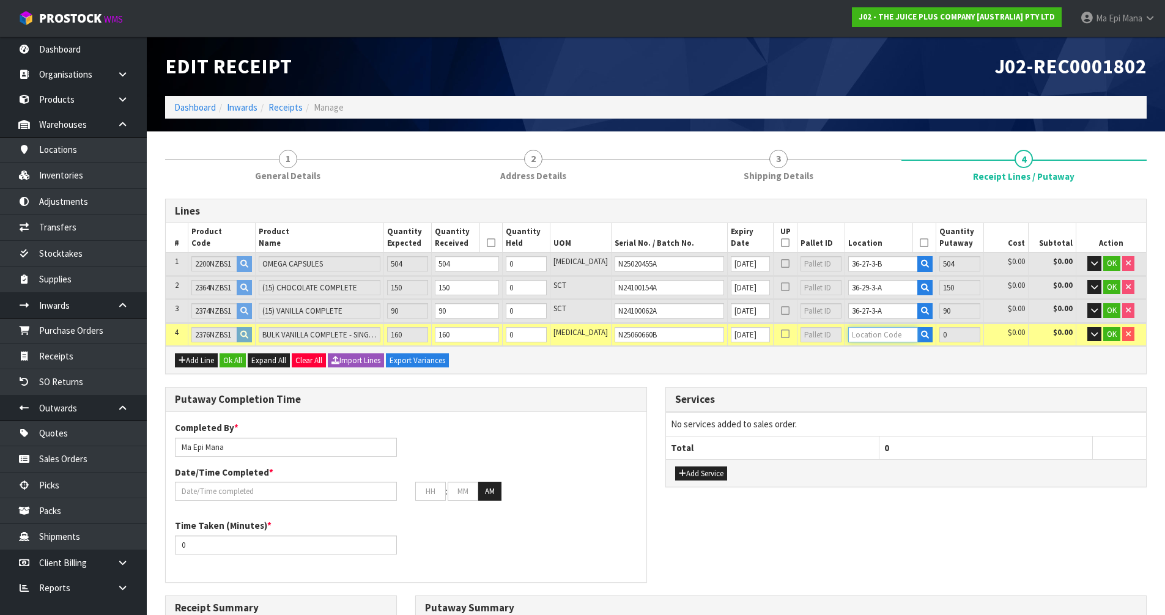
click at [874, 338] on input "text" at bounding box center [883, 334] width 70 height 15
type input "36-29-3-"
click at [902, 374] on link "36-29-3- B" at bounding box center [881, 372] width 97 height 17
type input "904"
type input "36-29-3-B"
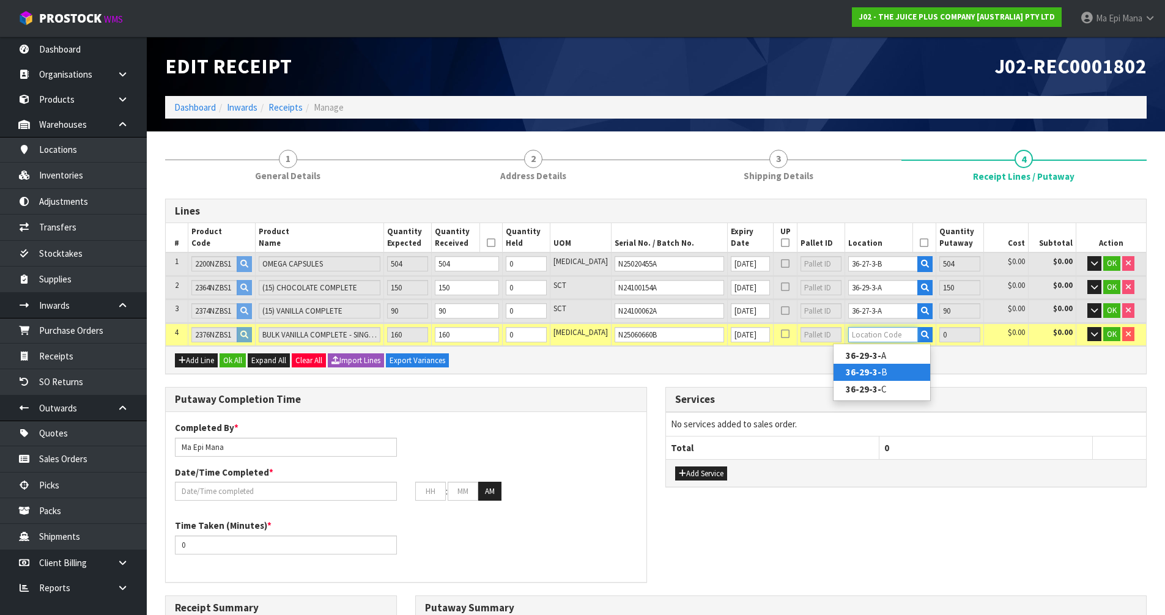
type input "160"
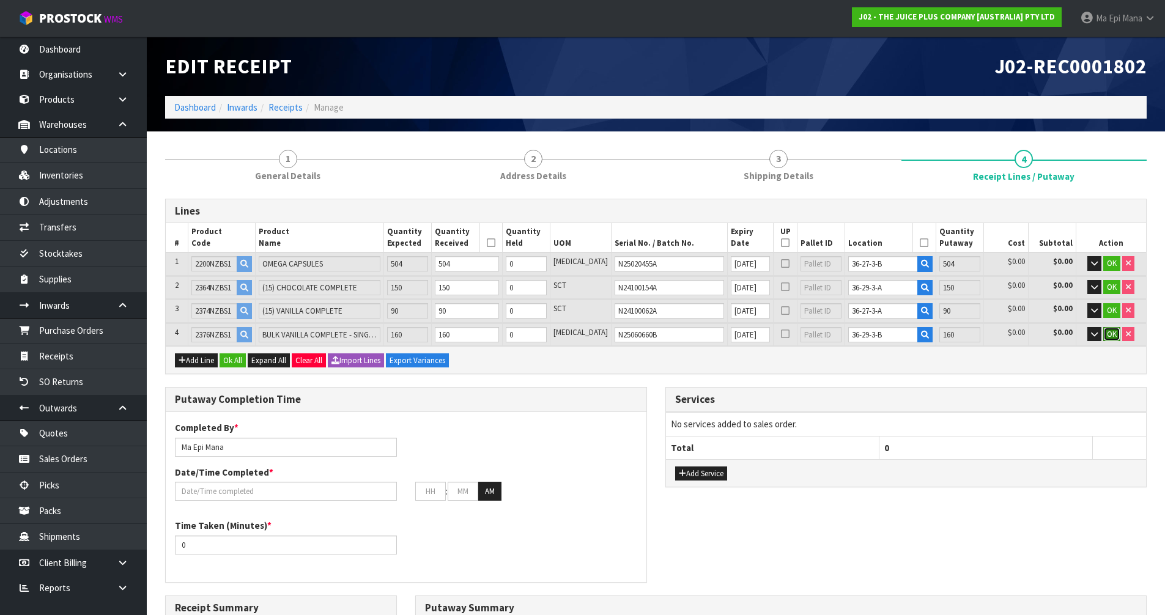
click at [1107, 336] on span "OK" at bounding box center [1112, 334] width 10 height 10
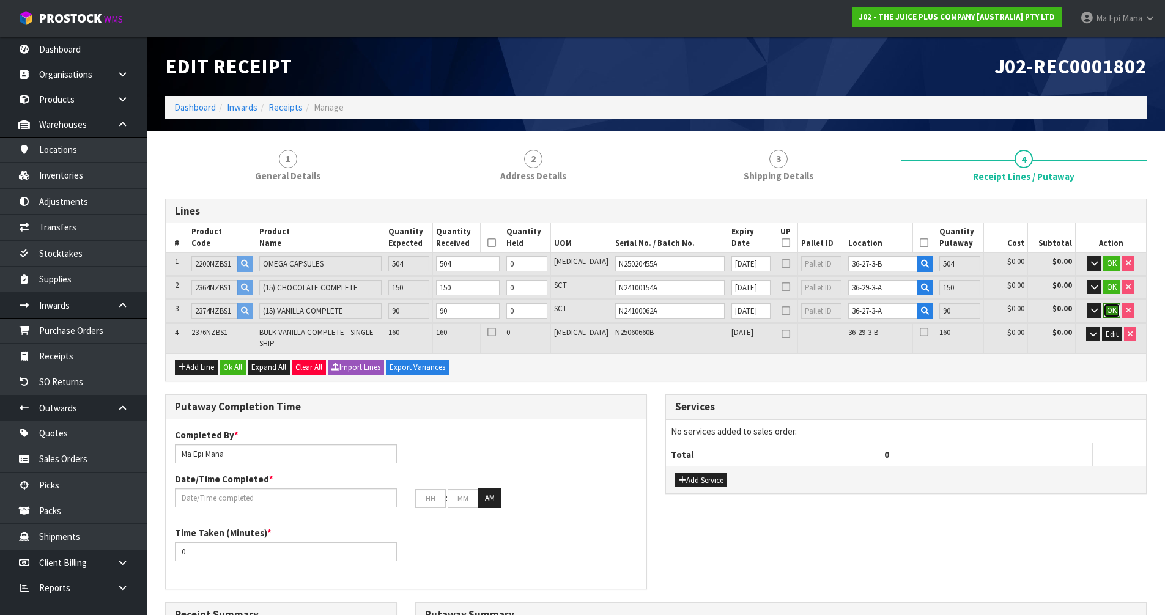
click at [1110, 309] on span "OK" at bounding box center [1112, 310] width 10 height 10
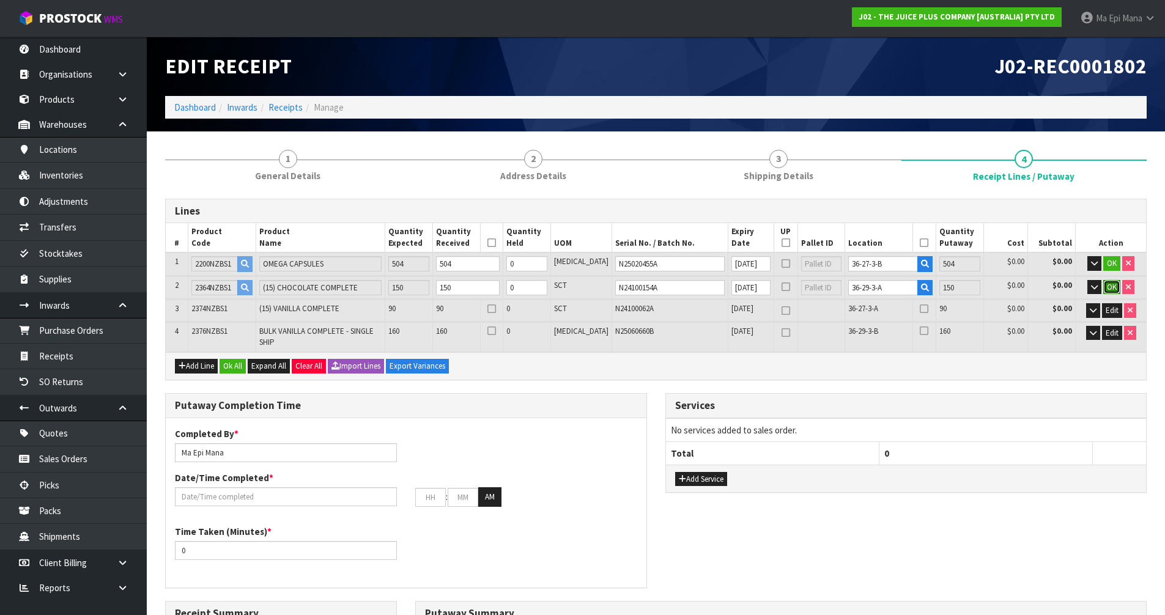
click at [1116, 287] on button "OK" at bounding box center [1111, 287] width 17 height 15
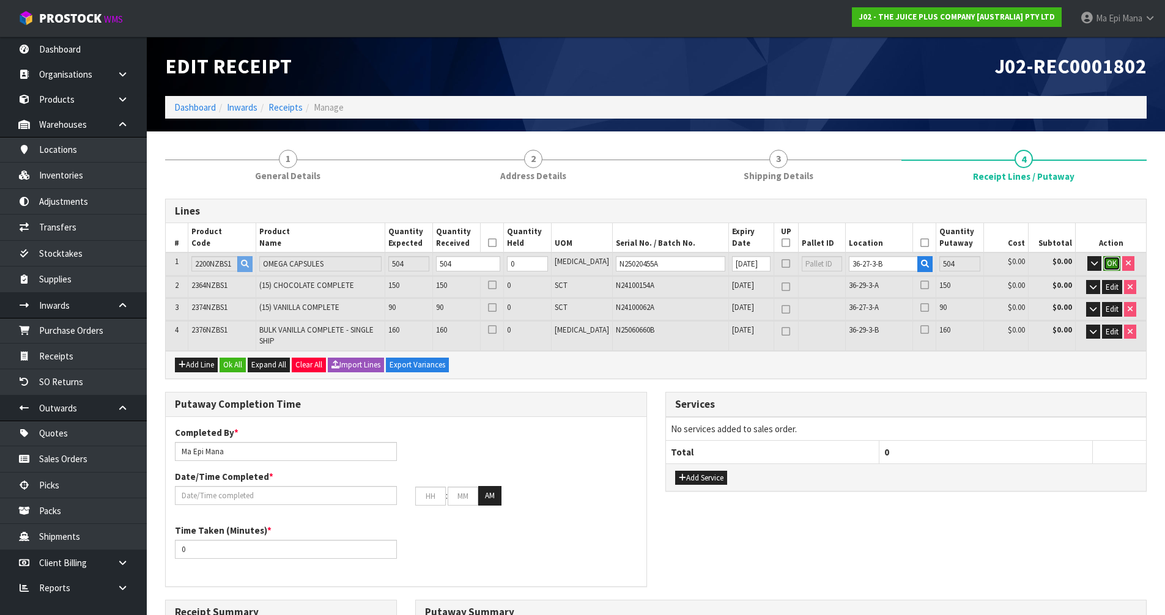
click at [1117, 266] on button "OK" at bounding box center [1111, 263] width 17 height 15
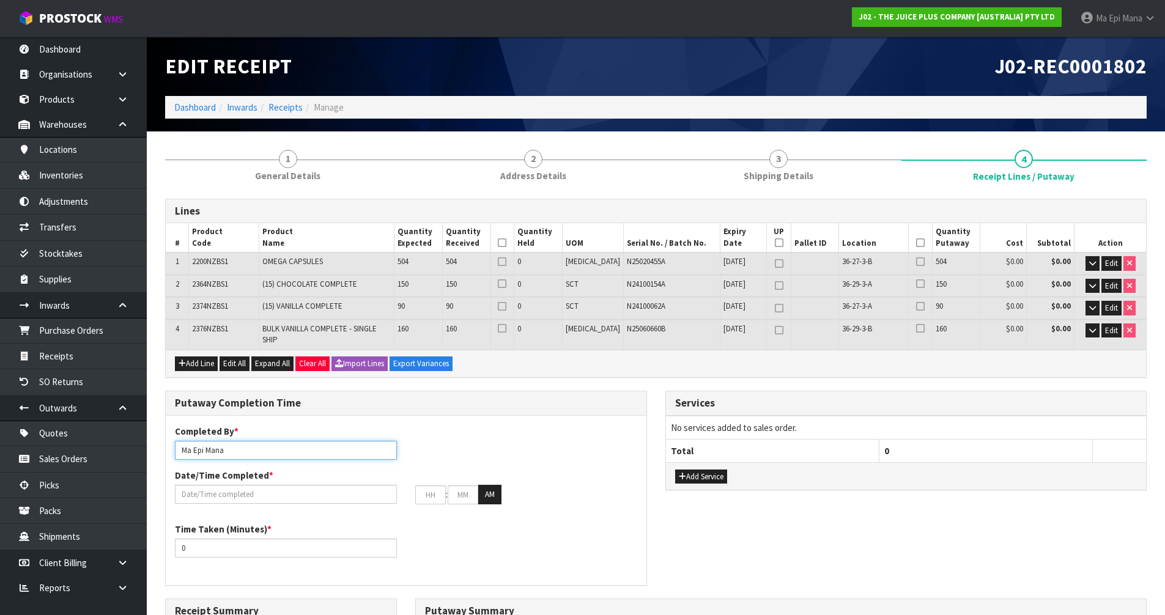
click at [245, 442] on input "Ma Epi Mana" at bounding box center [286, 450] width 222 height 19
type input "Ma Epi Mana + [PERSON_NAME]"
click at [204, 485] on input "text" at bounding box center [286, 494] width 222 height 19
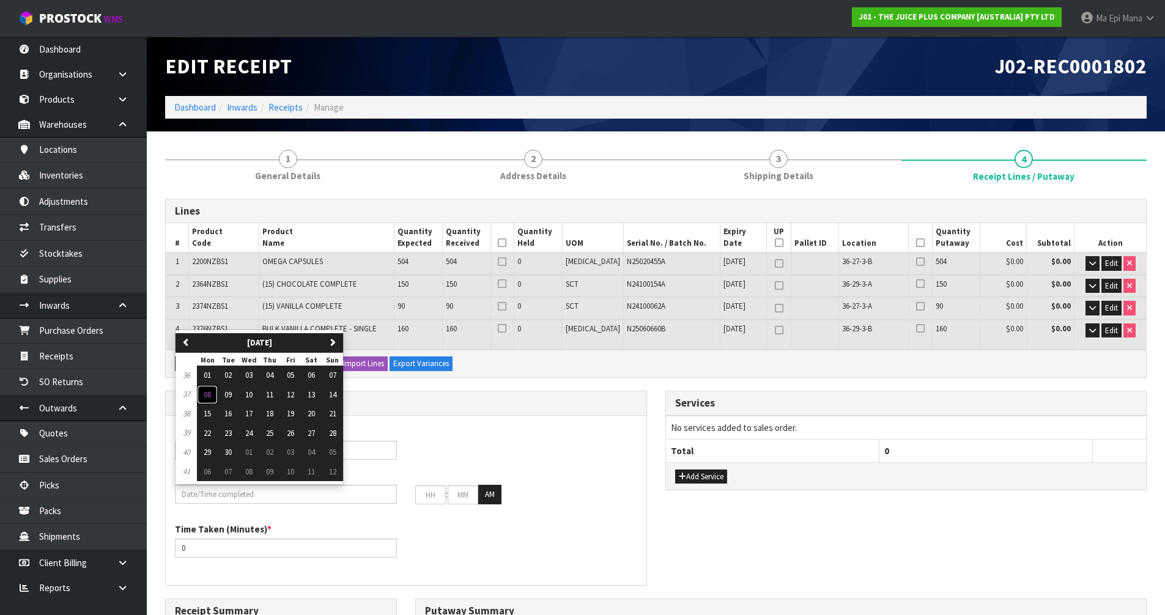
click at [213, 393] on button "08" at bounding box center [207, 395] width 21 height 20
type input "[DATE]"
type input "12"
type input "00"
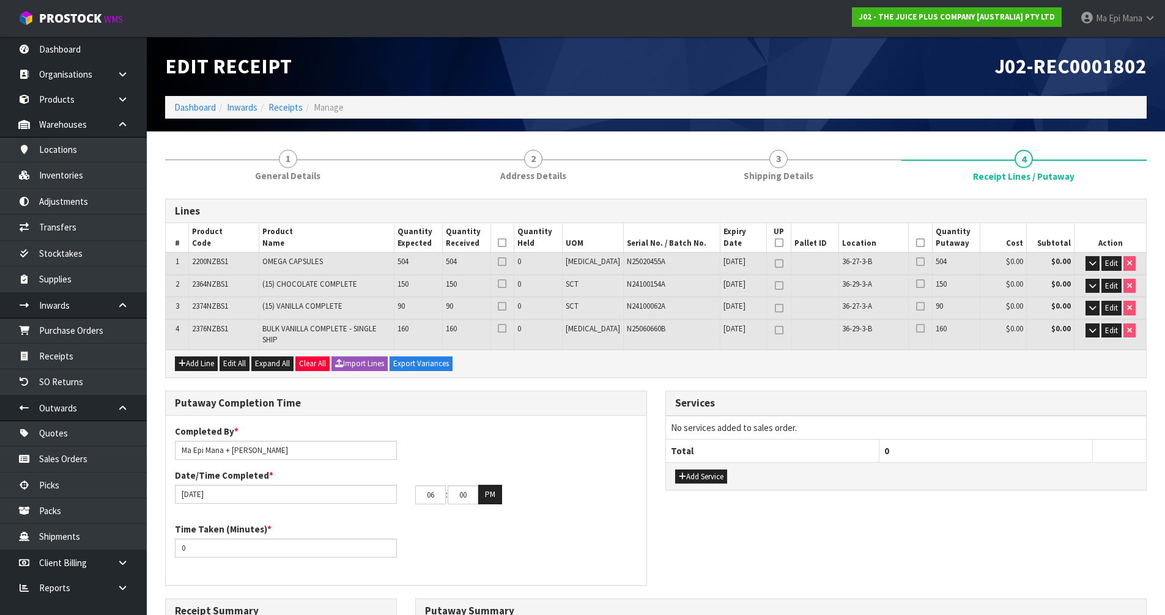
type input "05"
click at [492, 489] on button "PM" at bounding box center [490, 495] width 24 height 20
click at [253, 544] on input "0" at bounding box center [286, 548] width 222 height 19
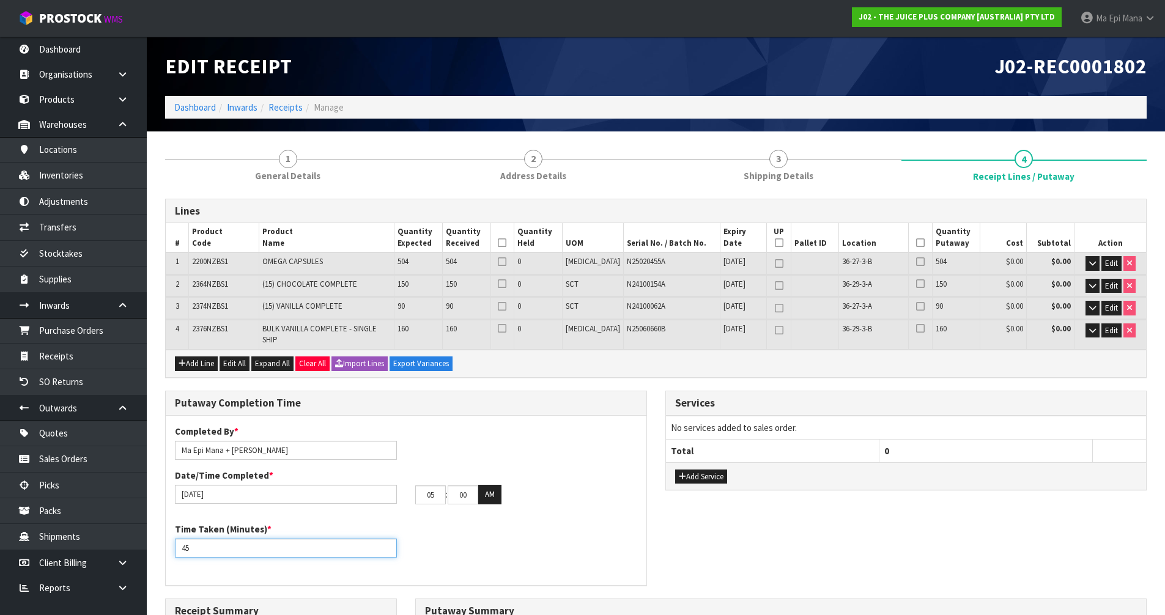
type input "45"
click at [514, 248] on th at bounding box center [501, 237] width 23 height 29
click at [506, 243] on icon at bounding box center [502, 243] width 9 height 1
click at [916, 243] on icon at bounding box center [920, 243] width 9 height 1
click at [775, 331] on icon at bounding box center [779, 330] width 9 height 1
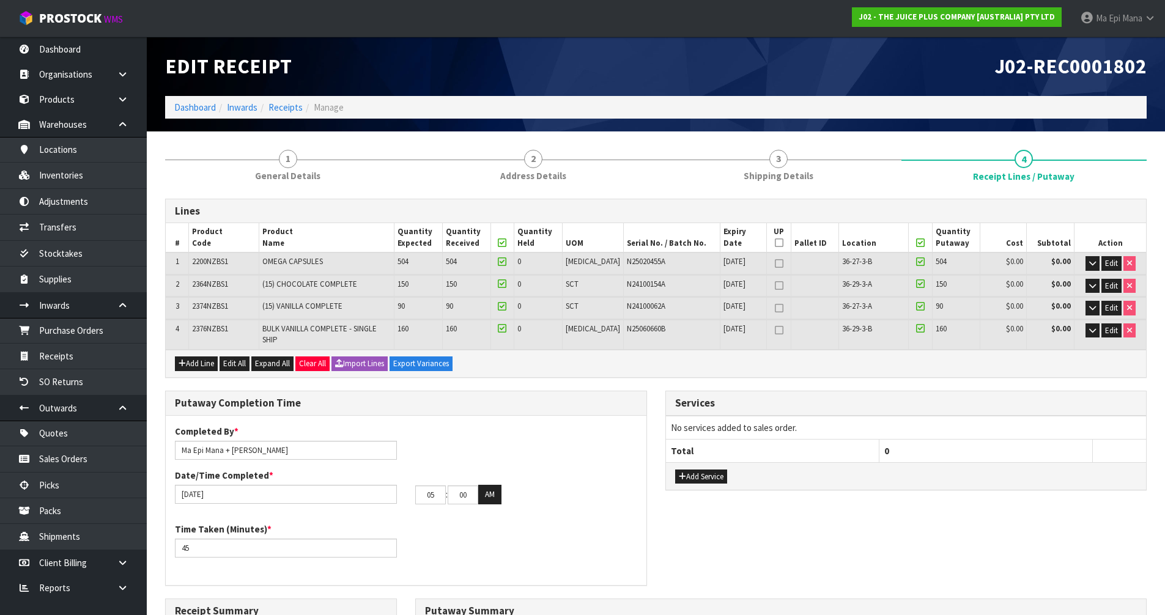
type input "1"
type input "624"
type input "625"
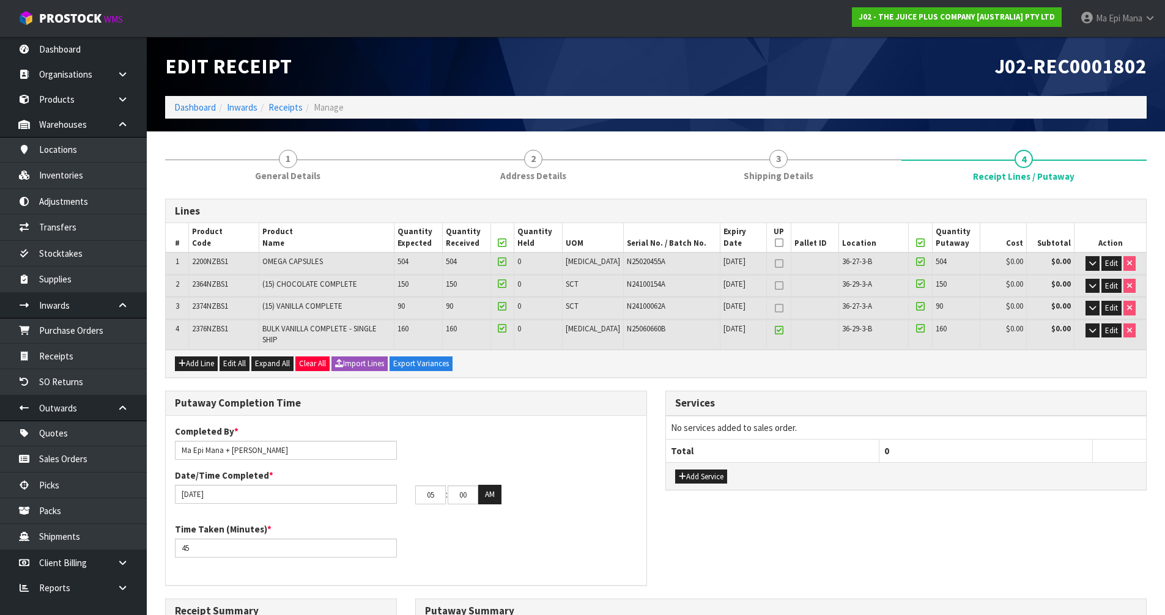
click at [775, 264] on icon at bounding box center [779, 264] width 9 height 1
type input "2"
type input "120"
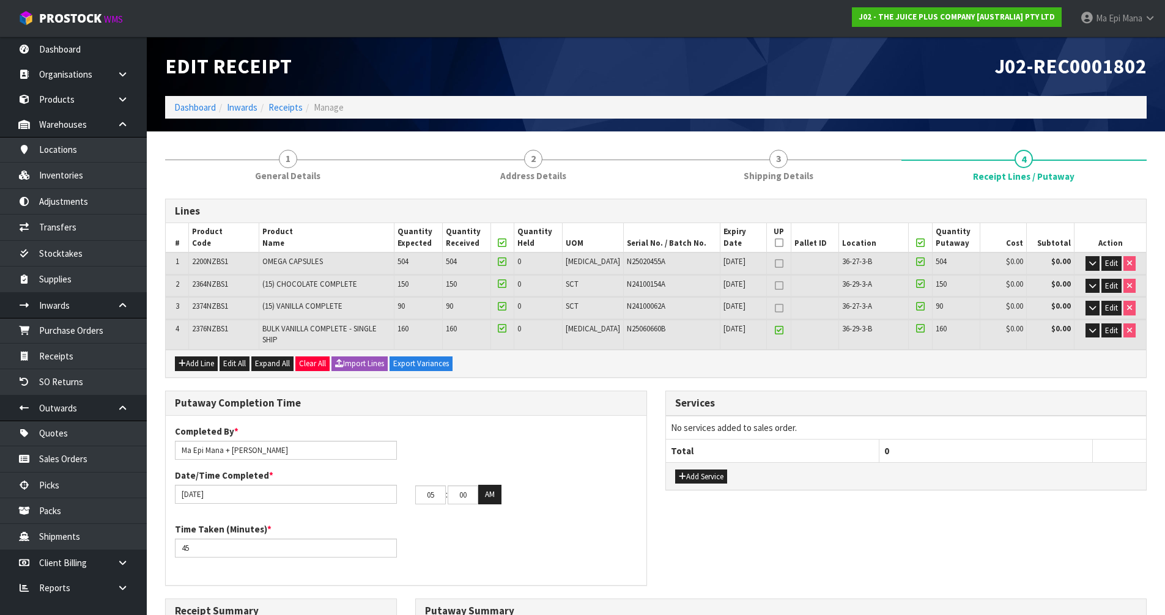
type input "122"
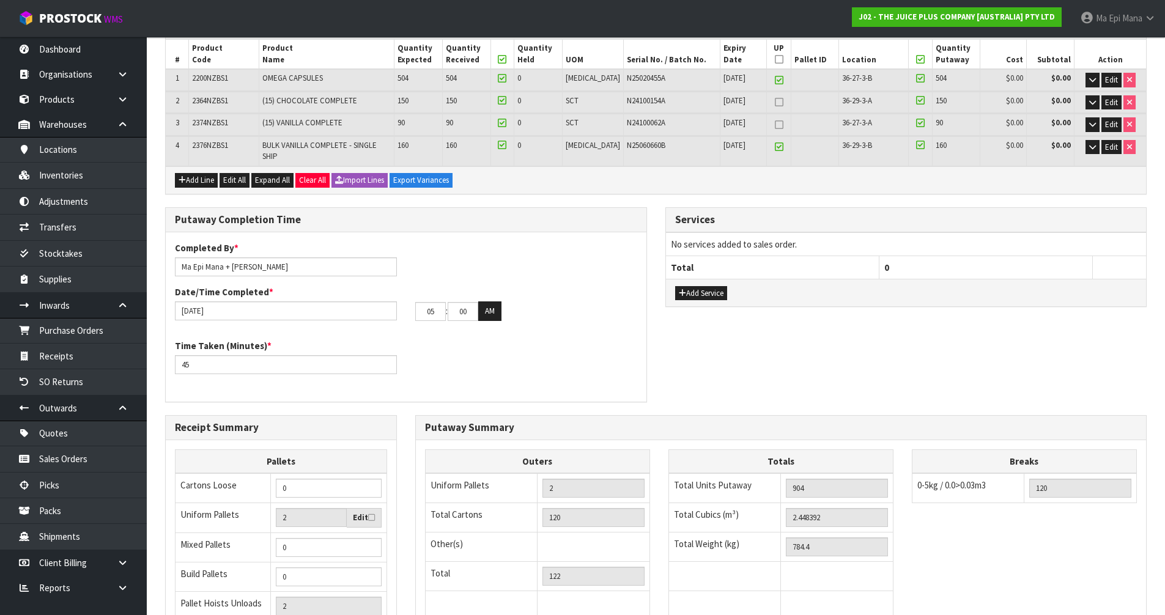
scroll to position [306, 0]
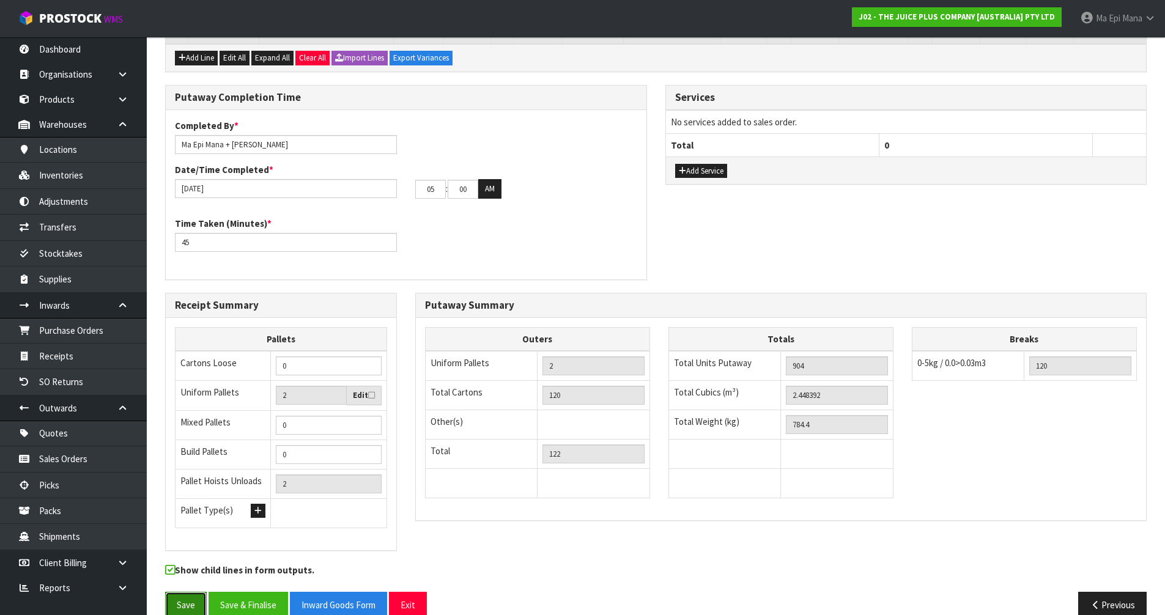
click at [178, 599] on button "Save" at bounding box center [186, 605] width 42 height 26
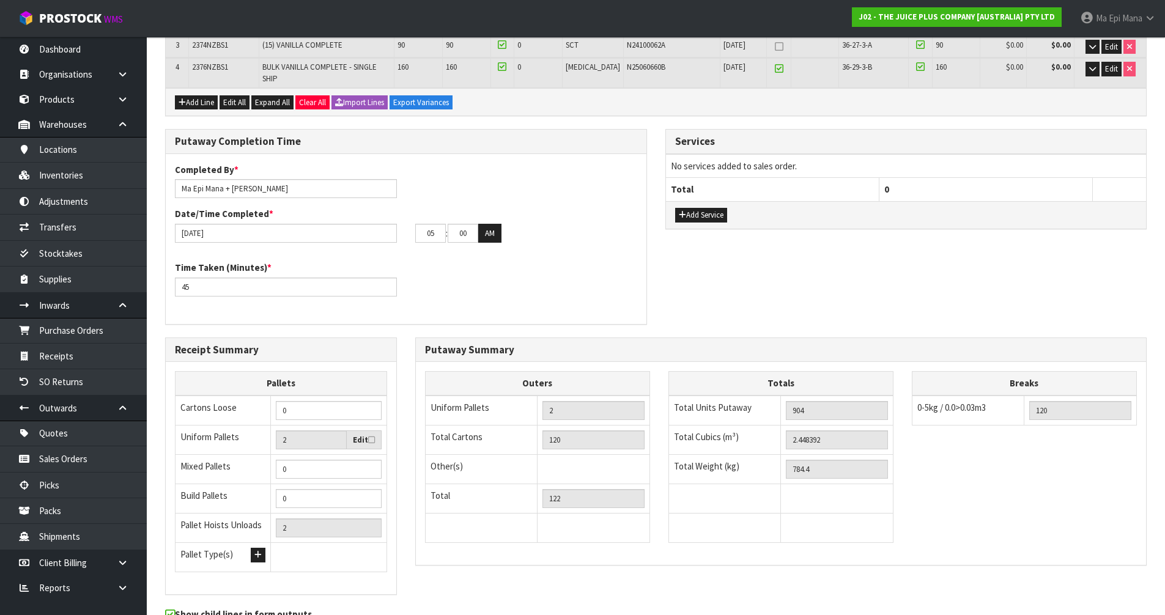
scroll to position [0, 0]
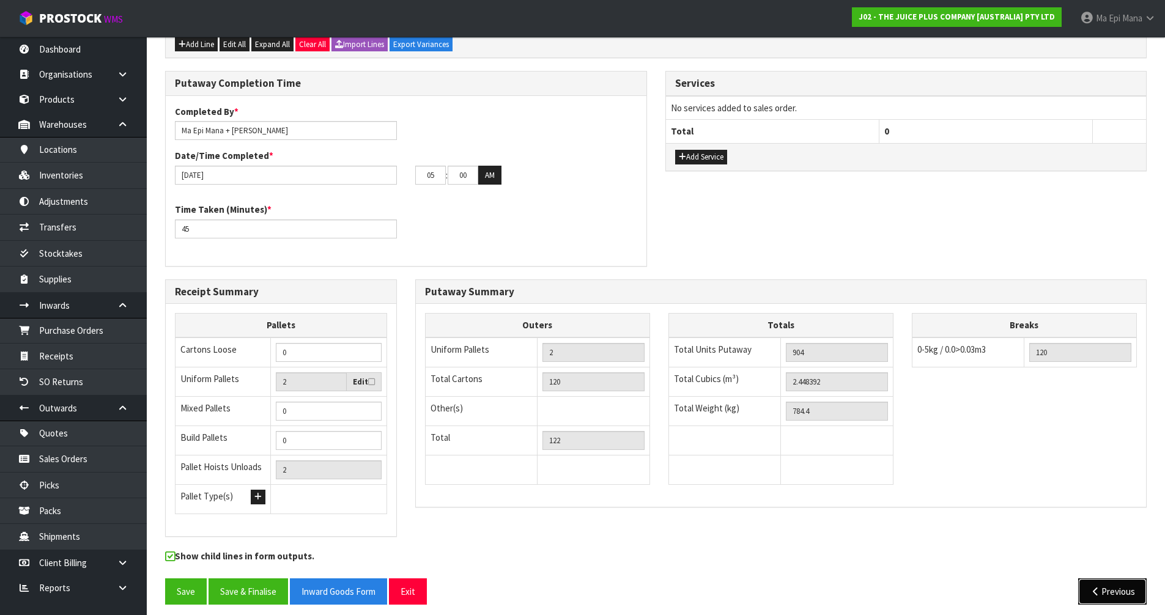
click at [1091, 578] on button "Previous" at bounding box center [1112, 591] width 68 height 26
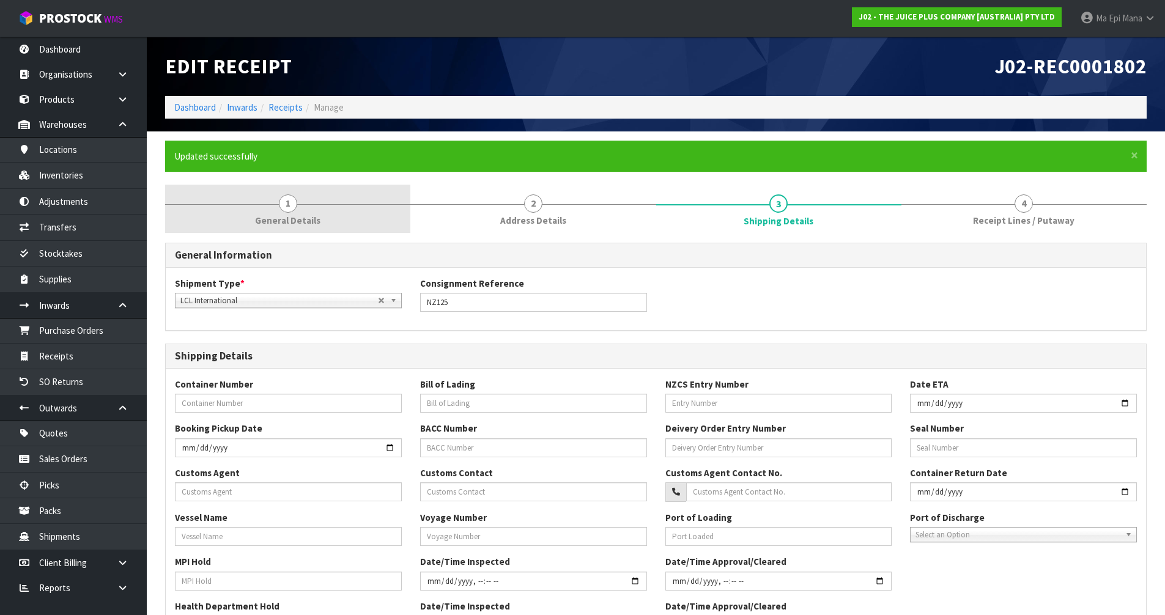
click at [319, 212] on link "1 General Details" at bounding box center [287, 209] width 245 height 48
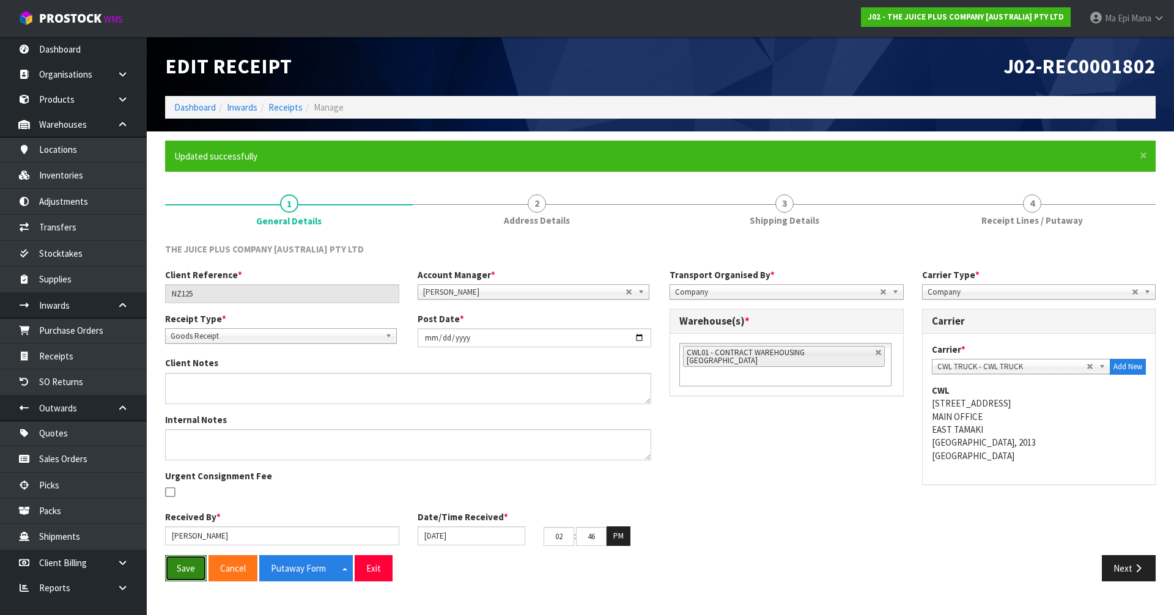
click at [187, 573] on button "Save" at bounding box center [186, 568] width 42 height 26
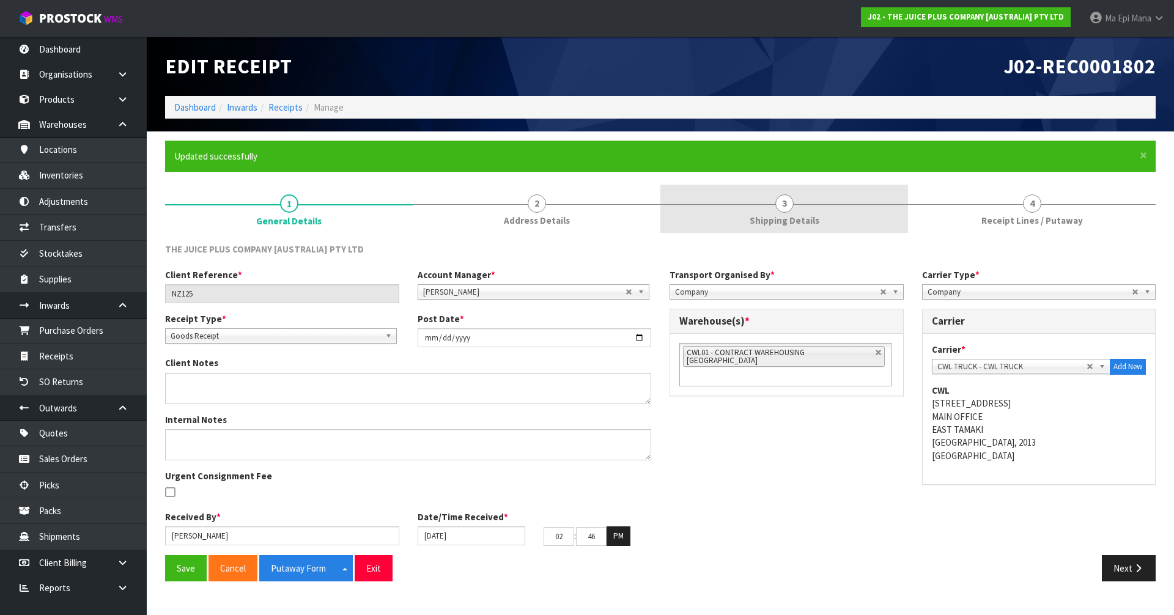
click at [766, 209] on link "3 Shipping Details" at bounding box center [784, 209] width 248 height 48
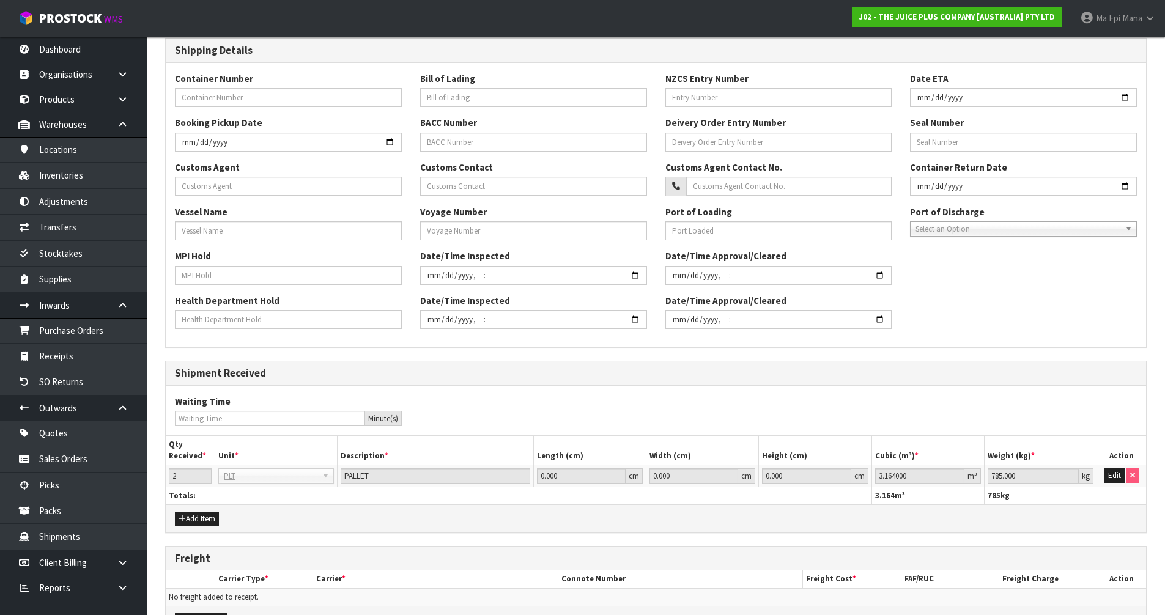
scroll to position [383, 0]
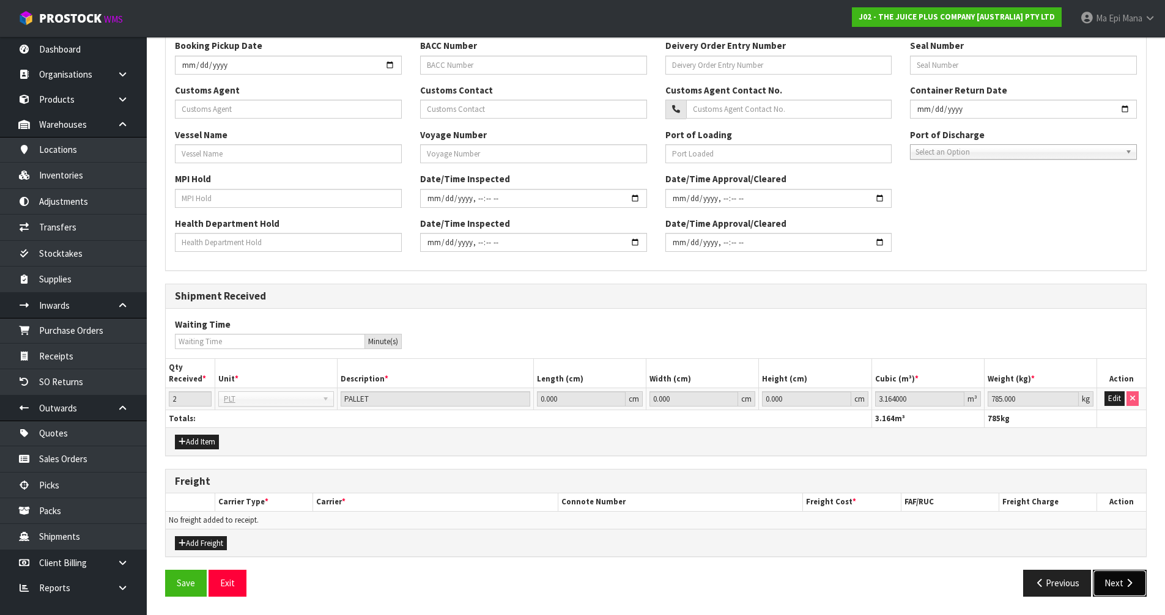
click at [1109, 577] on button "Next" at bounding box center [1120, 583] width 54 height 26
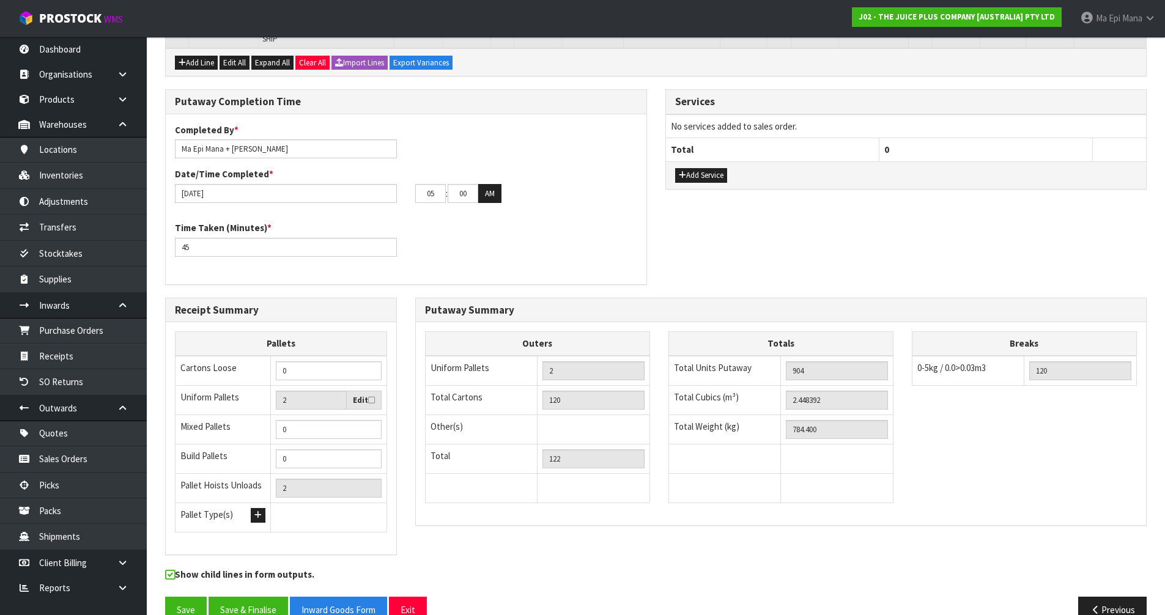
scroll to position [364, 0]
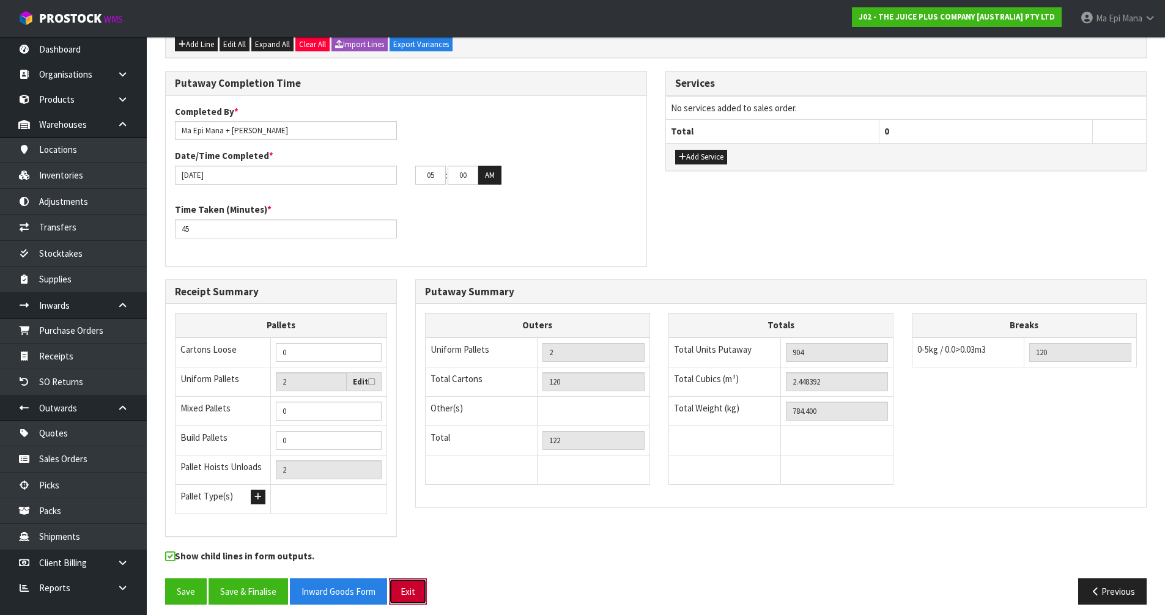
click at [412, 582] on button "Exit" at bounding box center [408, 591] width 38 height 26
